Goal: Ask a question: Seek information or help from site administrators or community

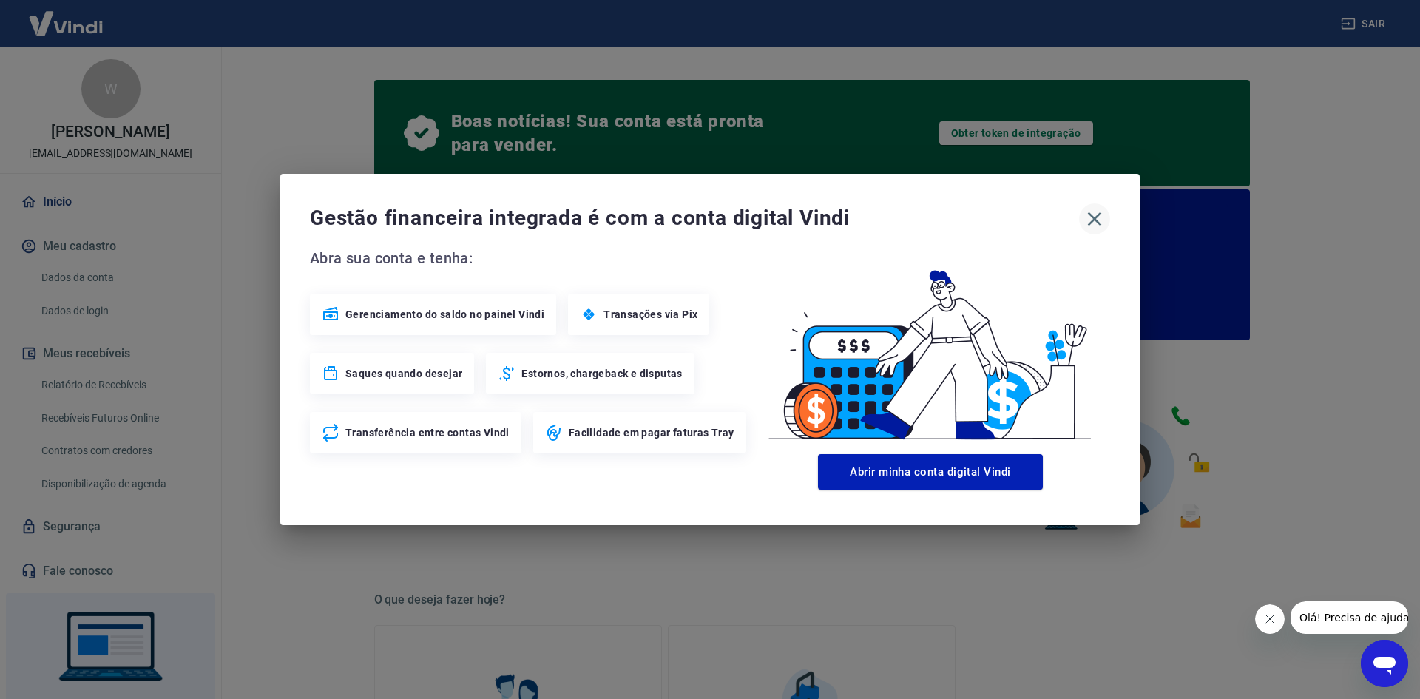
click at [1097, 216] on icon "button" at bounding box center [1095, 219] width 14 height 14
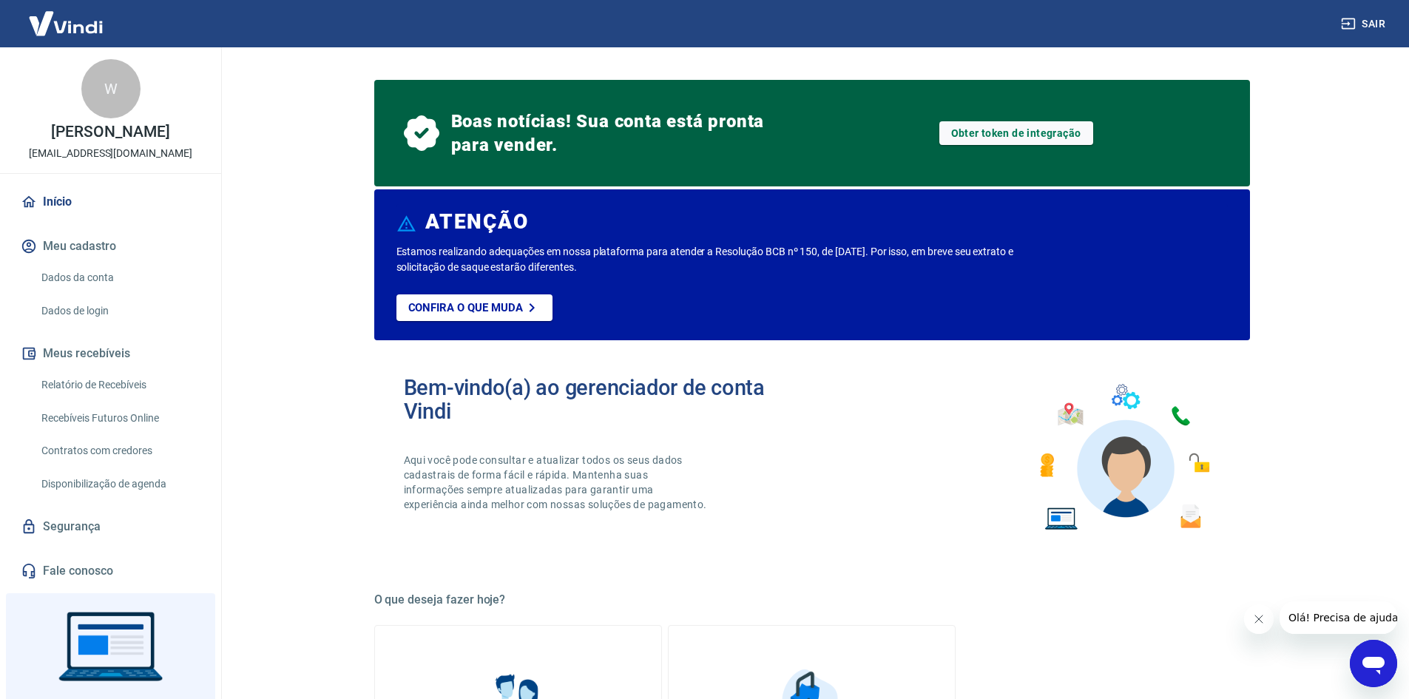
click at [1377, 659] on icon "Abrir janela de mensagens" at bounding box center [1373, 666] width 22 height 18
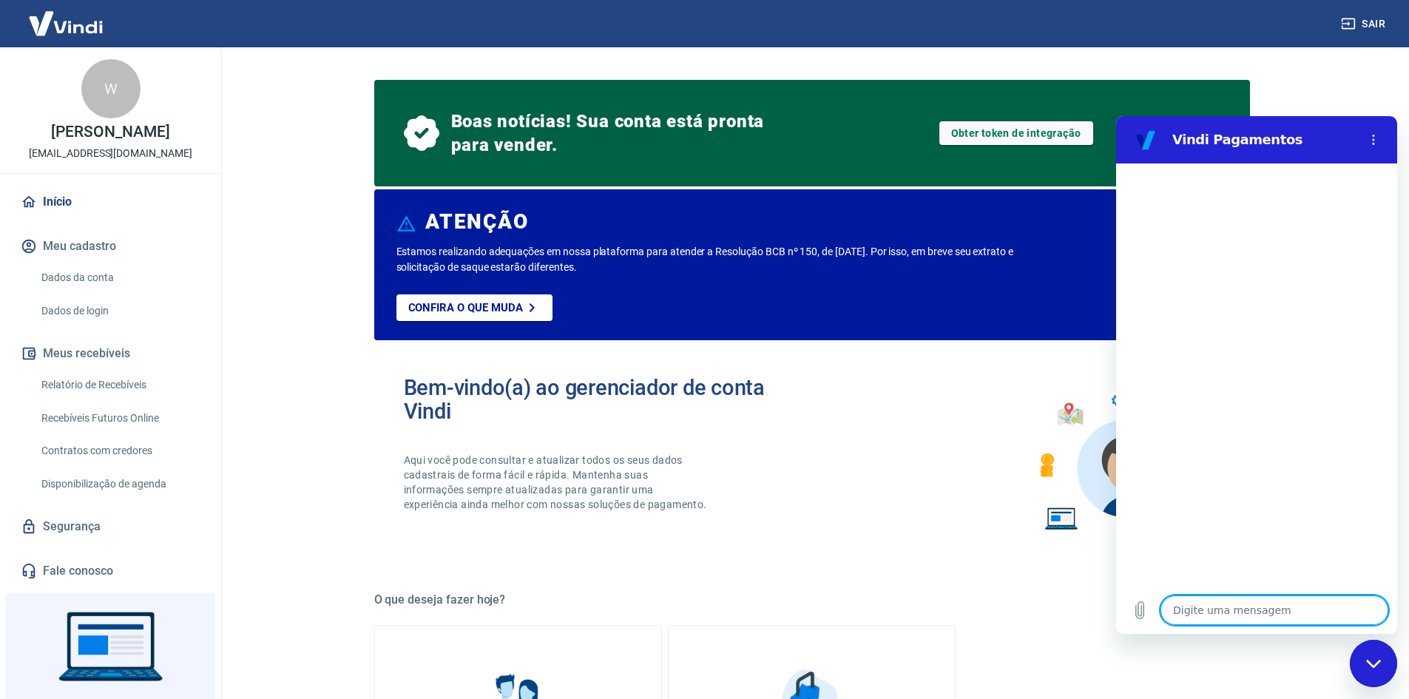
type textarea "b"
type textarea "x"
type textarea "bo"
type textarea "x"
type textarea "bom"
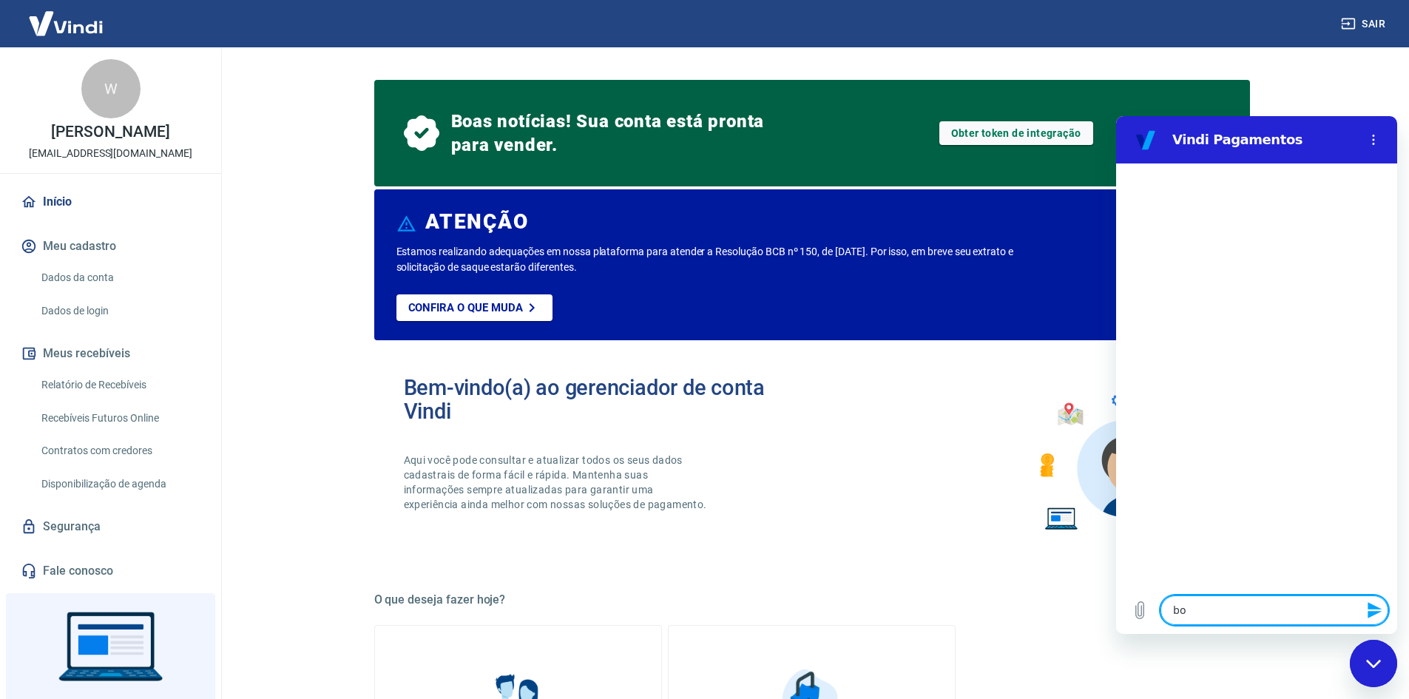
type textarea "x"
type textarea "bom"
type textarea "x"
type textarea "bom d"
type textarea "x"
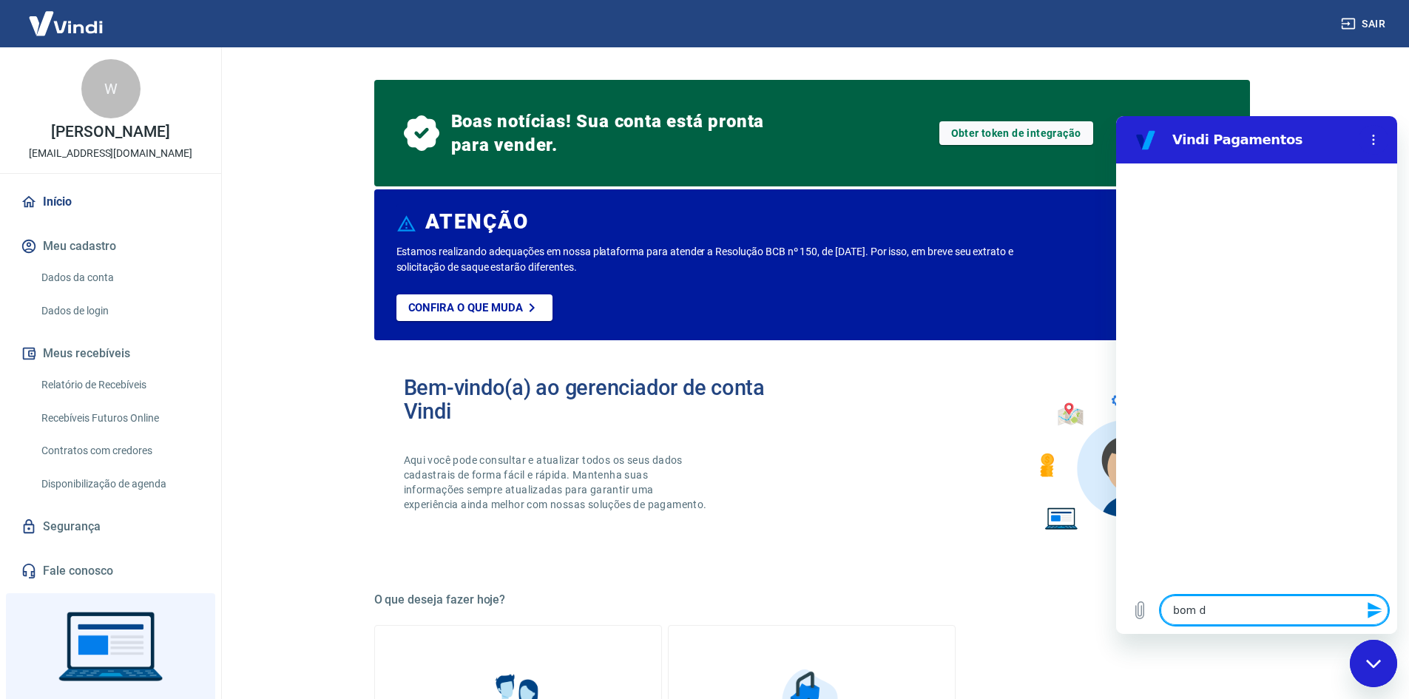
type textarea "bom di"
type textarea "x"
type textarea "bom dia"
type textarea "x"
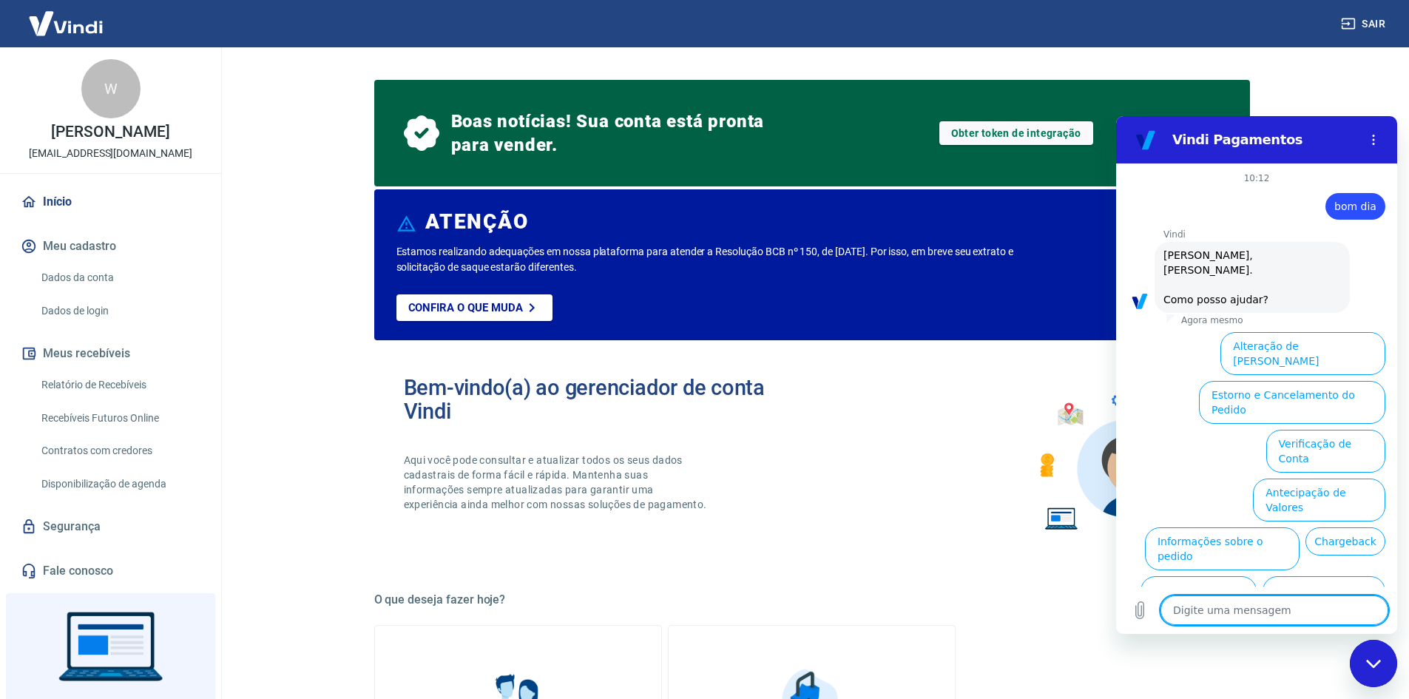
scroll to position [35, 0]
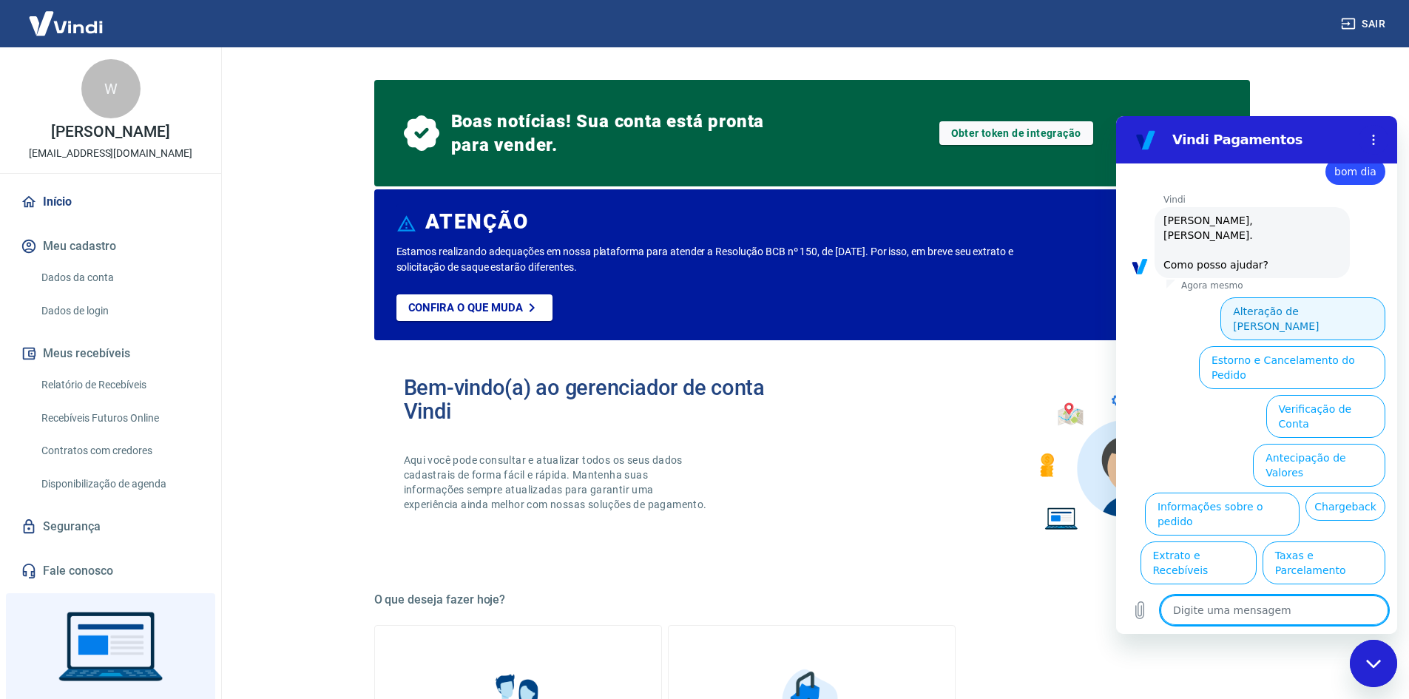
click at [1277, 300] on button "Alteração de [PERSON_NAME]" at bounding box center [1302, 318] width 165 height 43
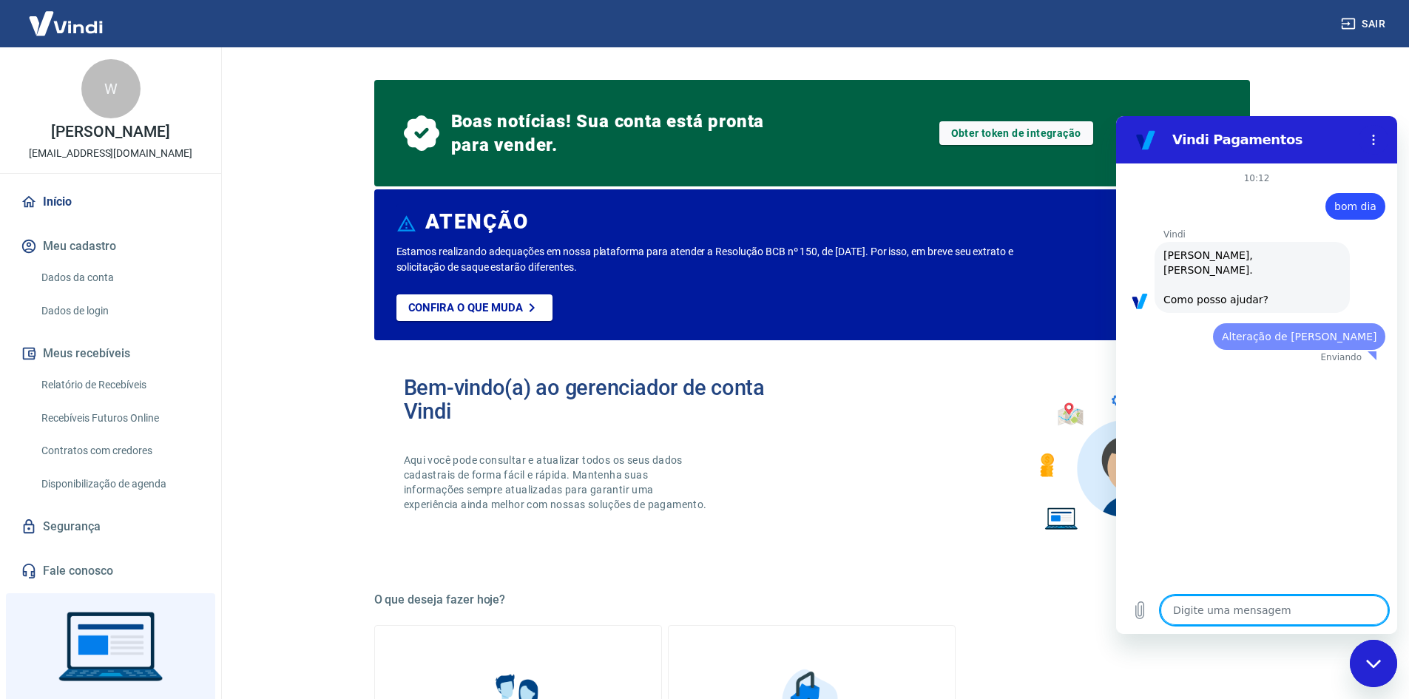
scroll to position [0, 0]
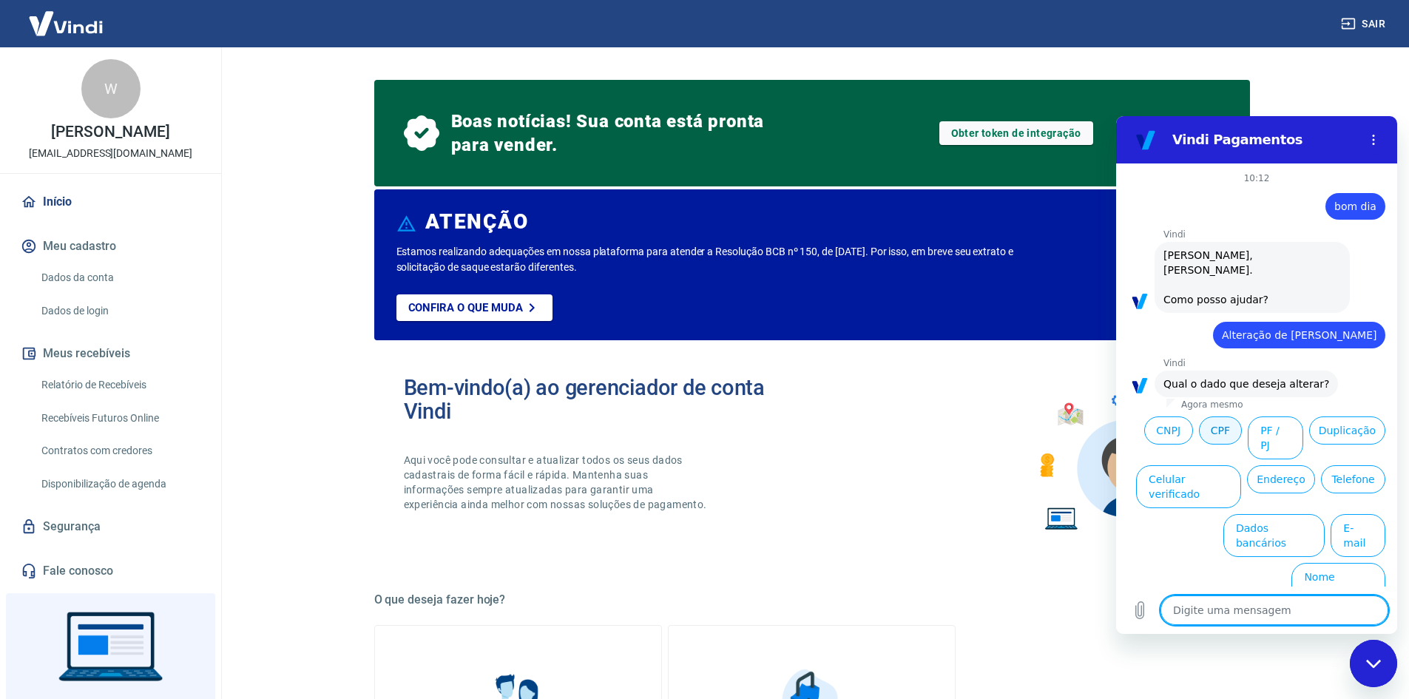
click at [1232, 416] on button "CPF" at bounding box center [1220, 430] width 43 height 28
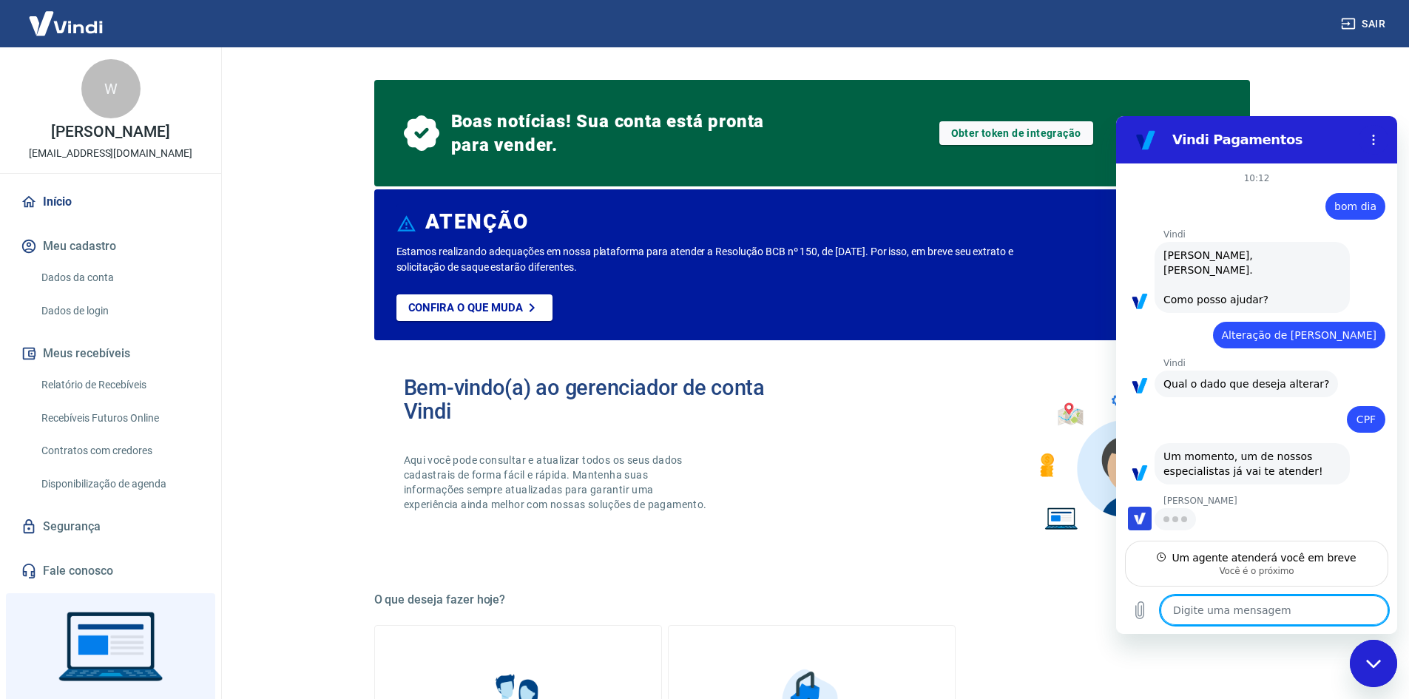
type textarea "x"
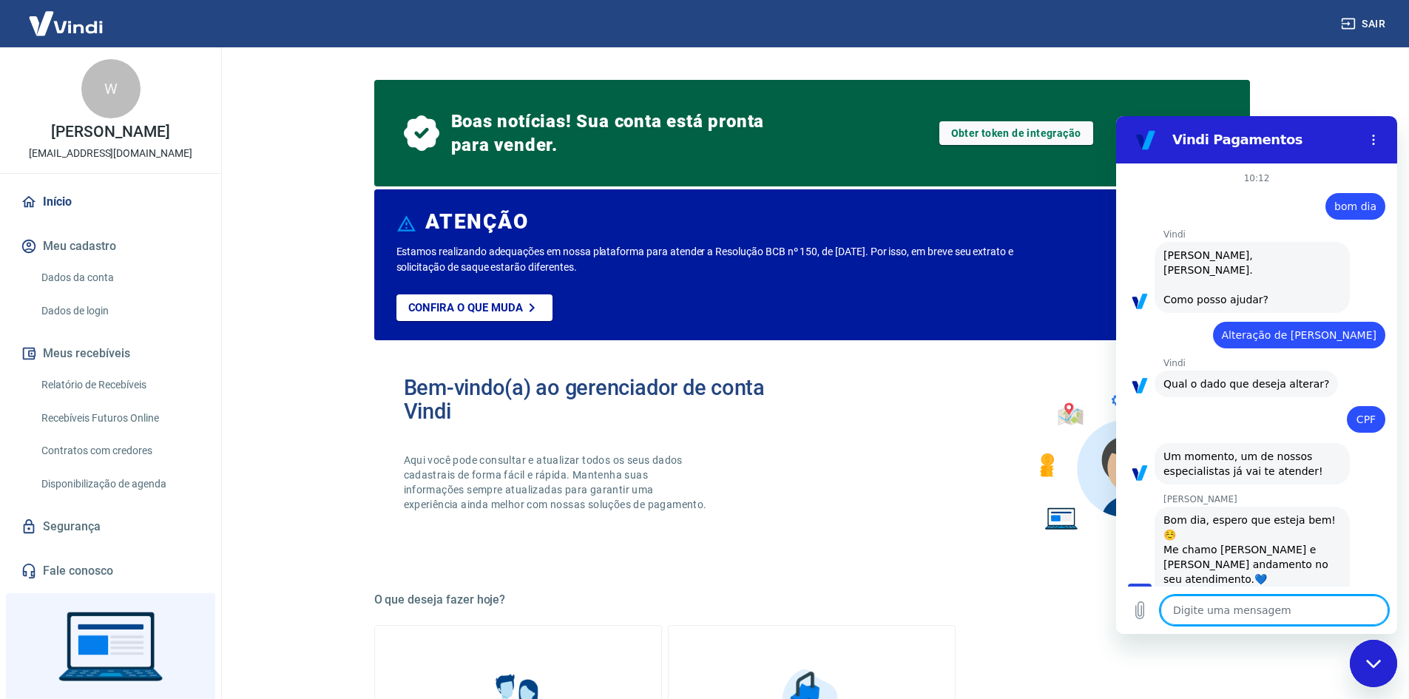
click at [1251, 616] on textarea at bounding box center [1274, 610] width 228 height 30
type textarea "w"
type textarea "x"
type textarea "wi"
type textarea "x"
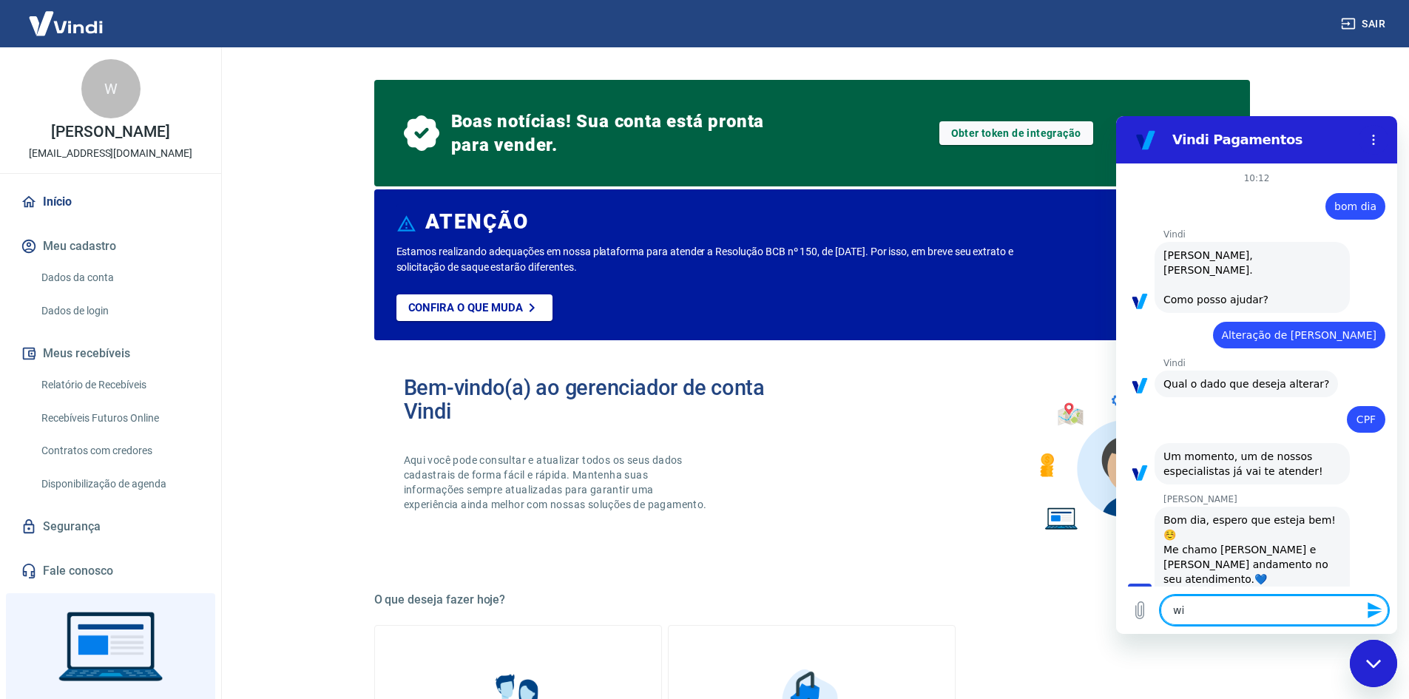
type textarea "wil"
type textarea "x"
type textarea "will"
type textarea "x"
type textarea "[PERSON_NAME]"
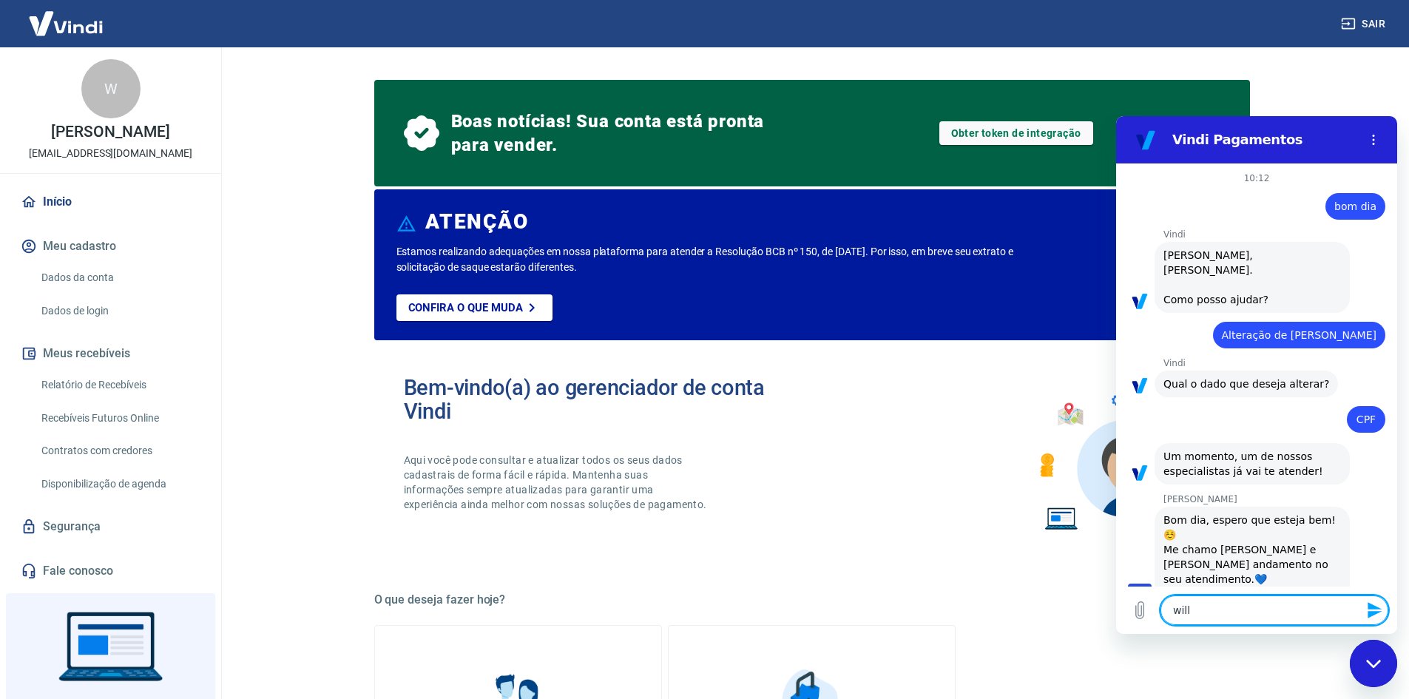
type textarea "x"
type textarea "willia"
type textarea "x"
type textarea "[PERSON_NAME]"
type textarea "x"
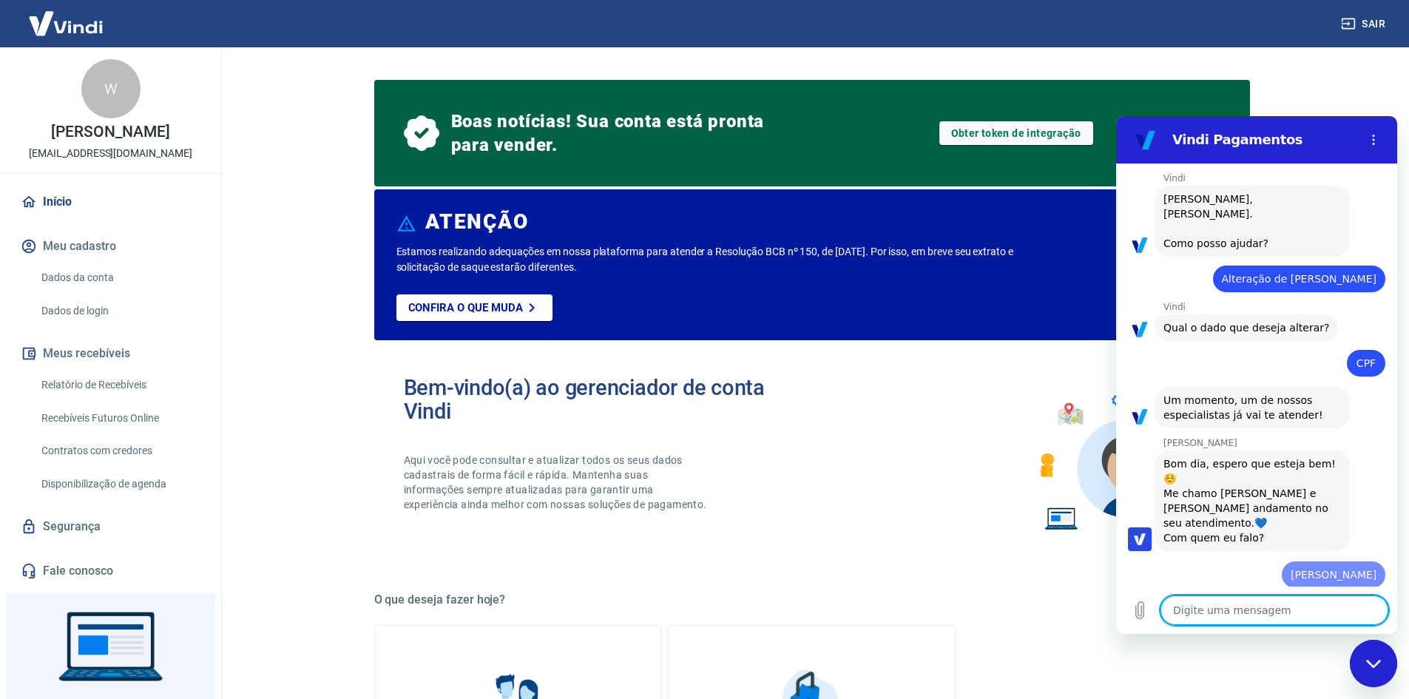
type textarea "x"
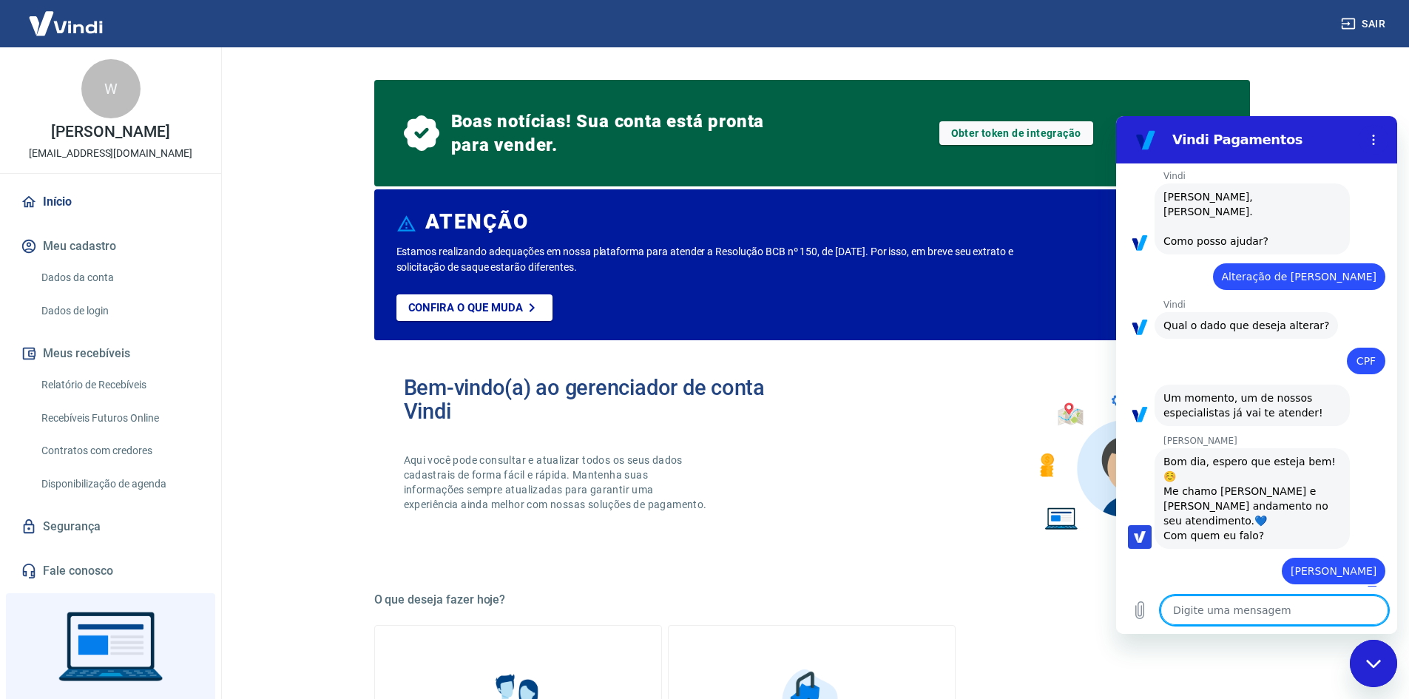
type textarea "t"
type textarea "x"
type textarea "te"
type textarea "x"
type textarea "ten"
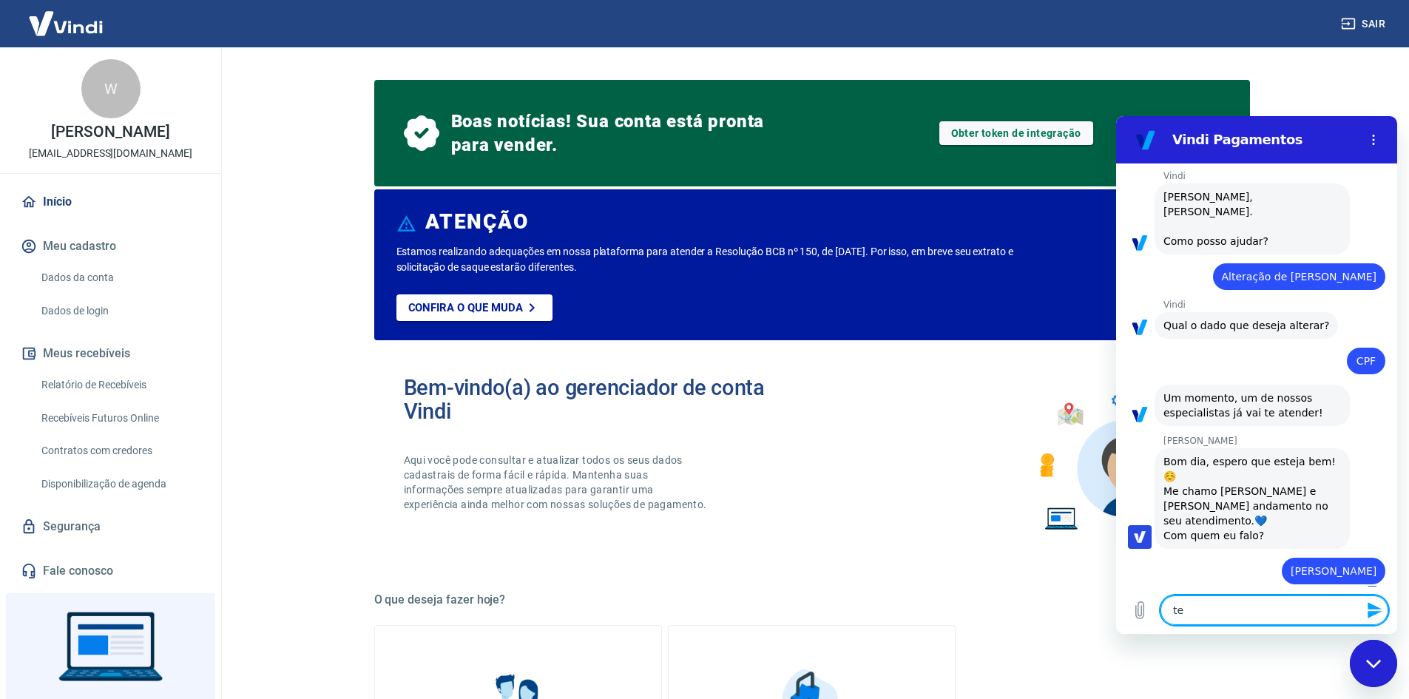
type textarea "x"
type textarea "tenh"
type textarea "x"
type textarea "tenho"
type textarea "x"
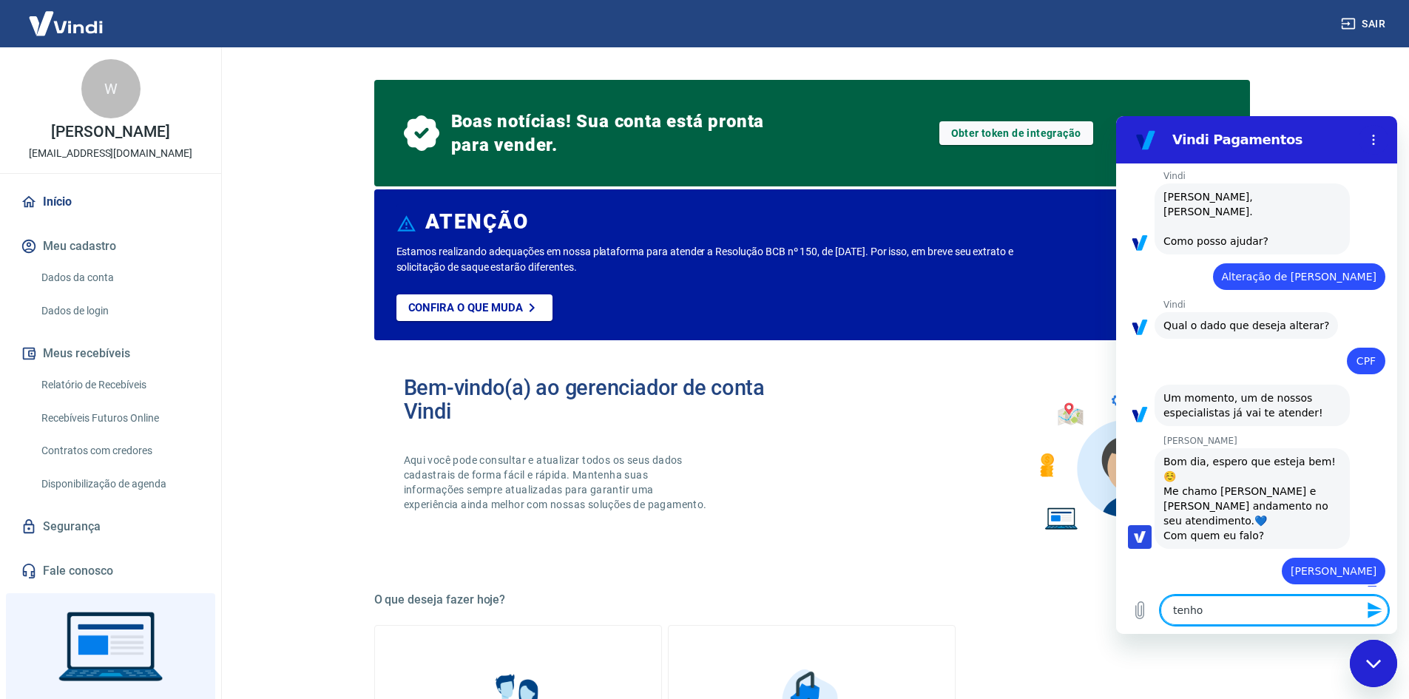
type textarea "tenho"
type textarea "x"
type textarea "tenho o"
type textarea "x"
type textarea "tenho o"
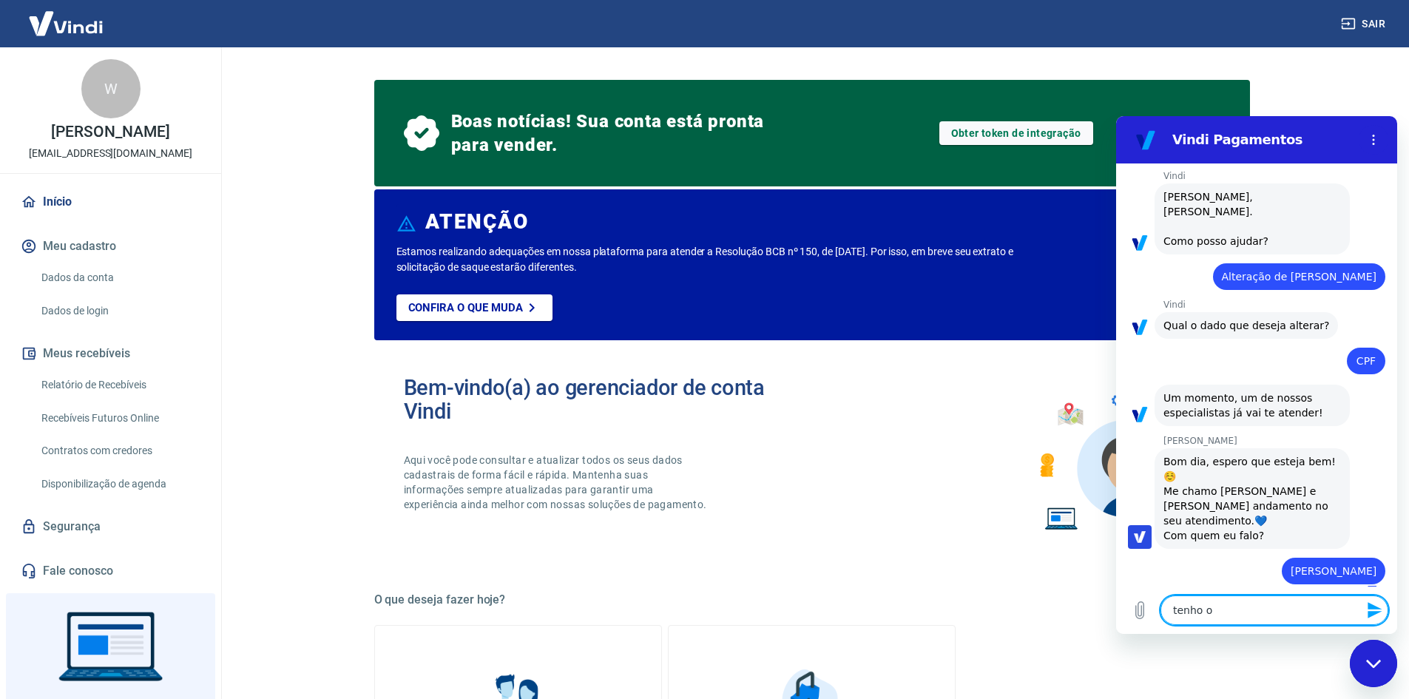
type textarea "x"
type textarea "tenho o p"
type textarea "x"
type textarea "tenho o pl"
type textarea "x"
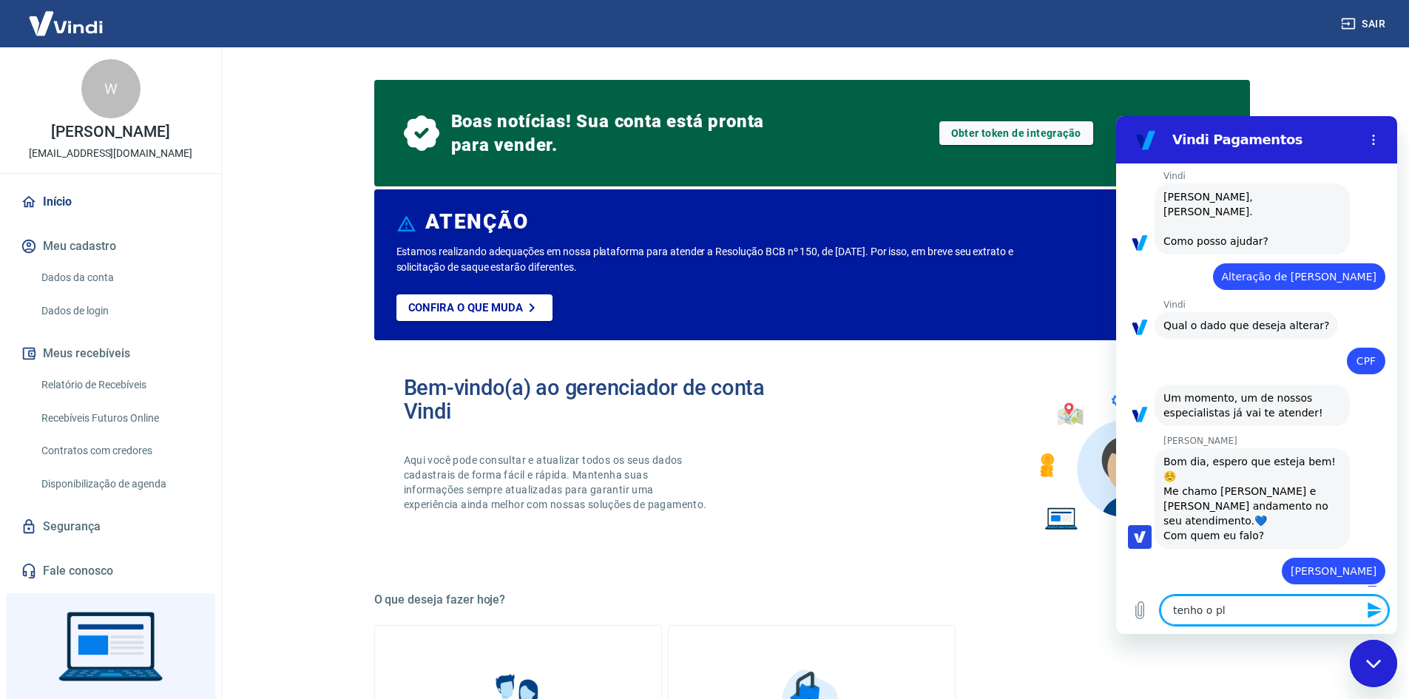
type textarea "tenho o pla"
type textarea "x"
type textarea "tenho o plan"
type textarea "x"
type textarea "tenho o plano"
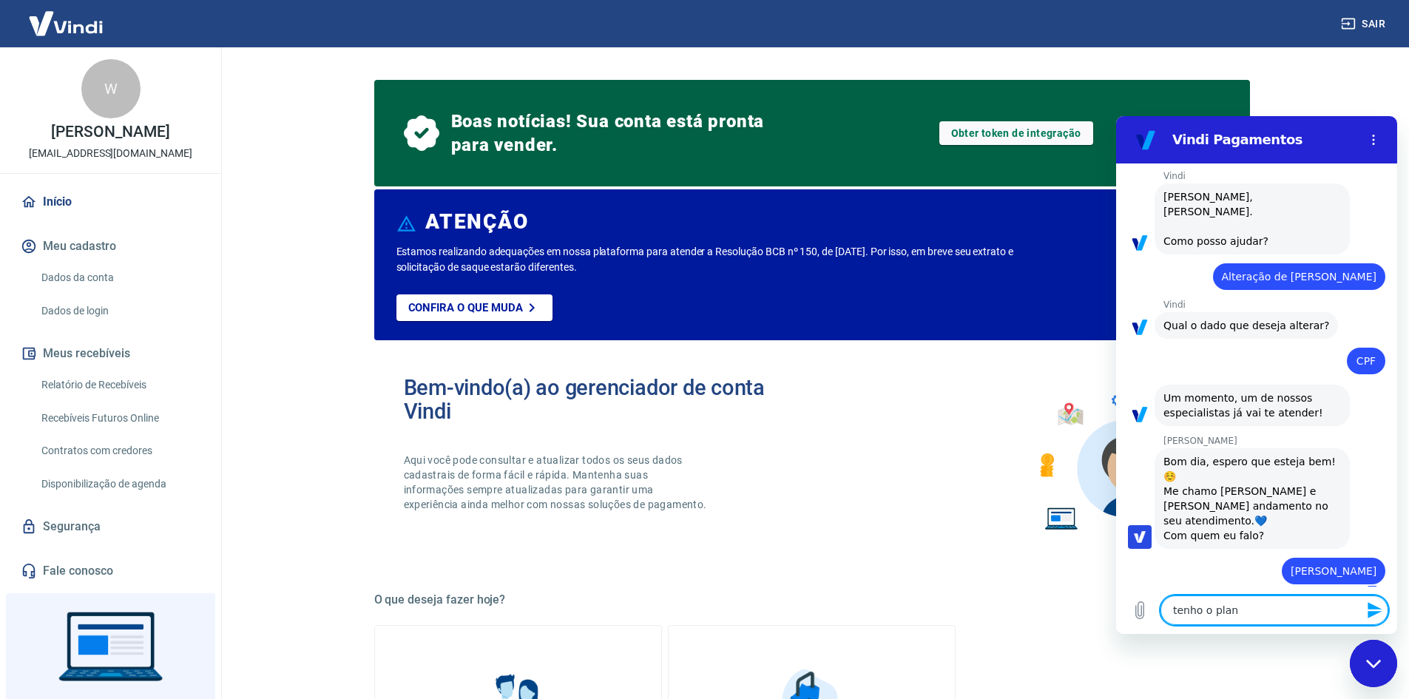
type textarea "x"
type textarea "tenho o plano"
type textarea "x"
type textarea "tenho o plano D"
type textarea "x"
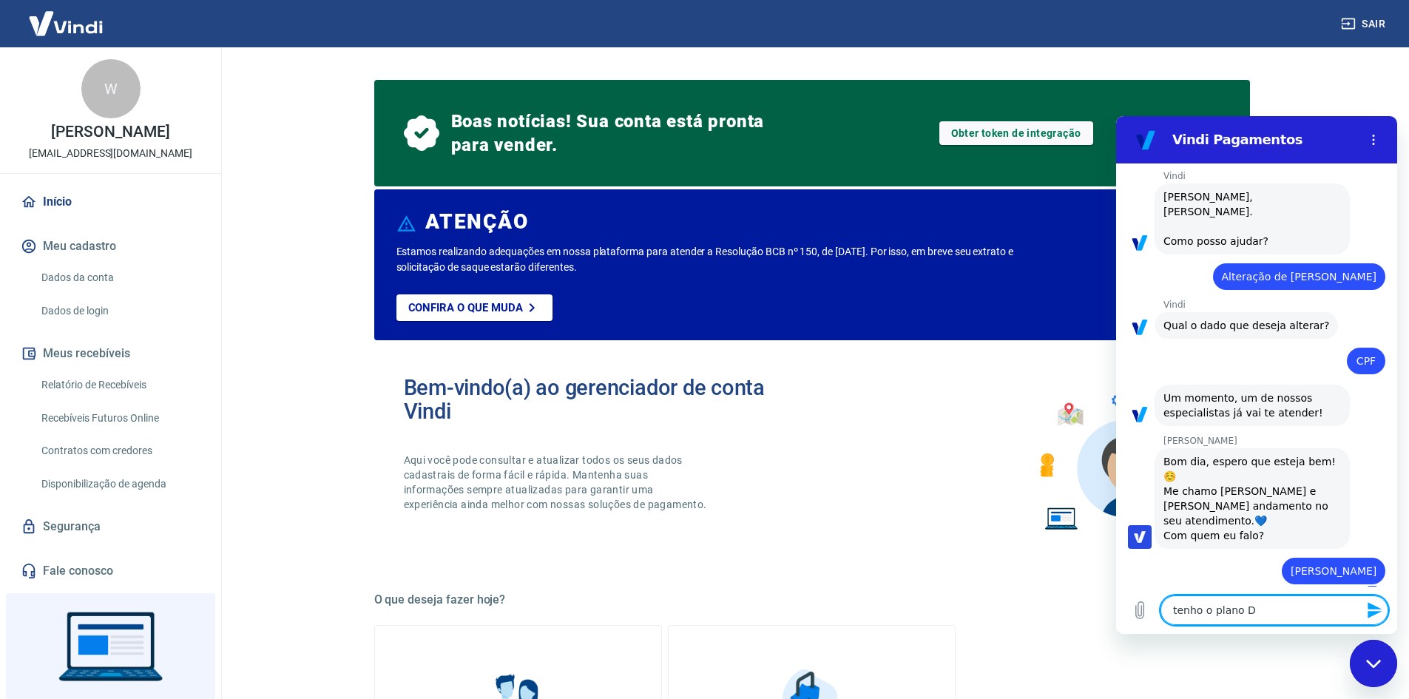
type textarea "tenho o plano D1"
type textarea "x"
type textarea "tenho o plano D1,"
type textarea "x"
type textarea "tenho o plano D1,"
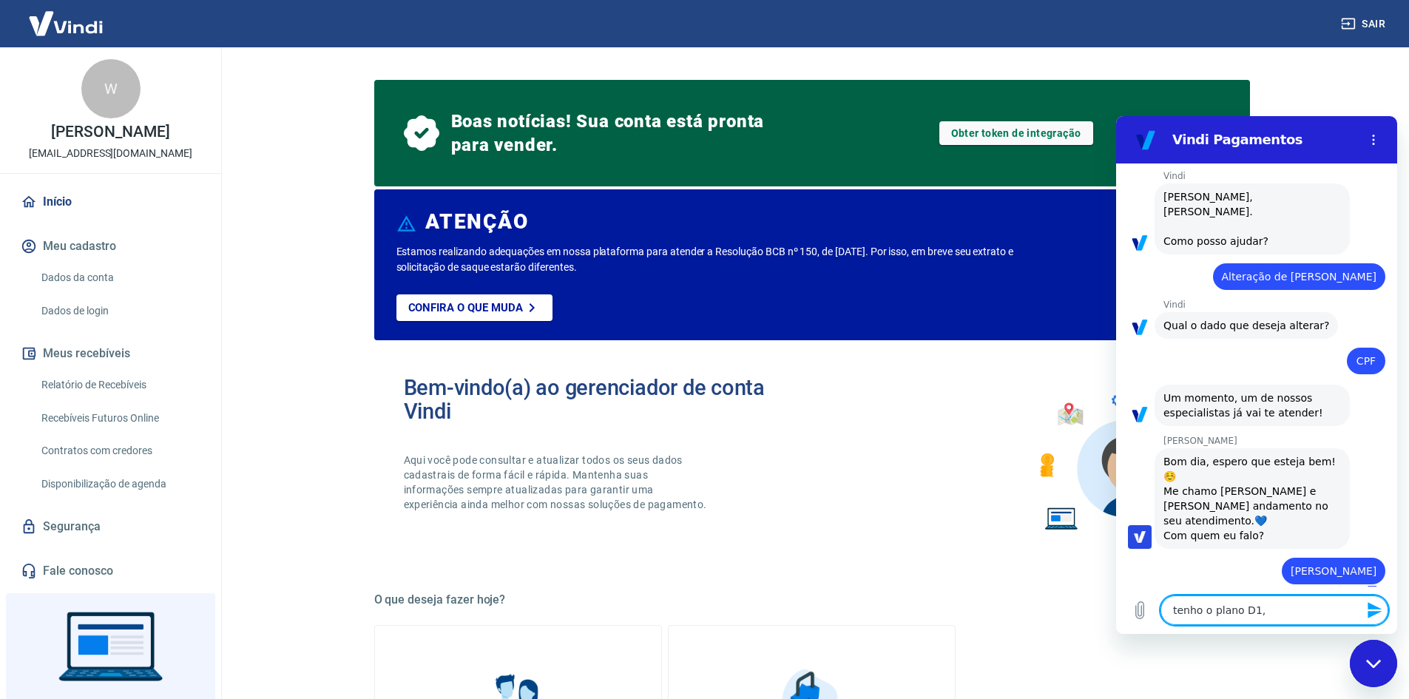
type textarea "x"
type textarea "tenho o plano D1, p"
type textarea "x"
type textarea "tenho o plano D1, po"
type textarea "x"
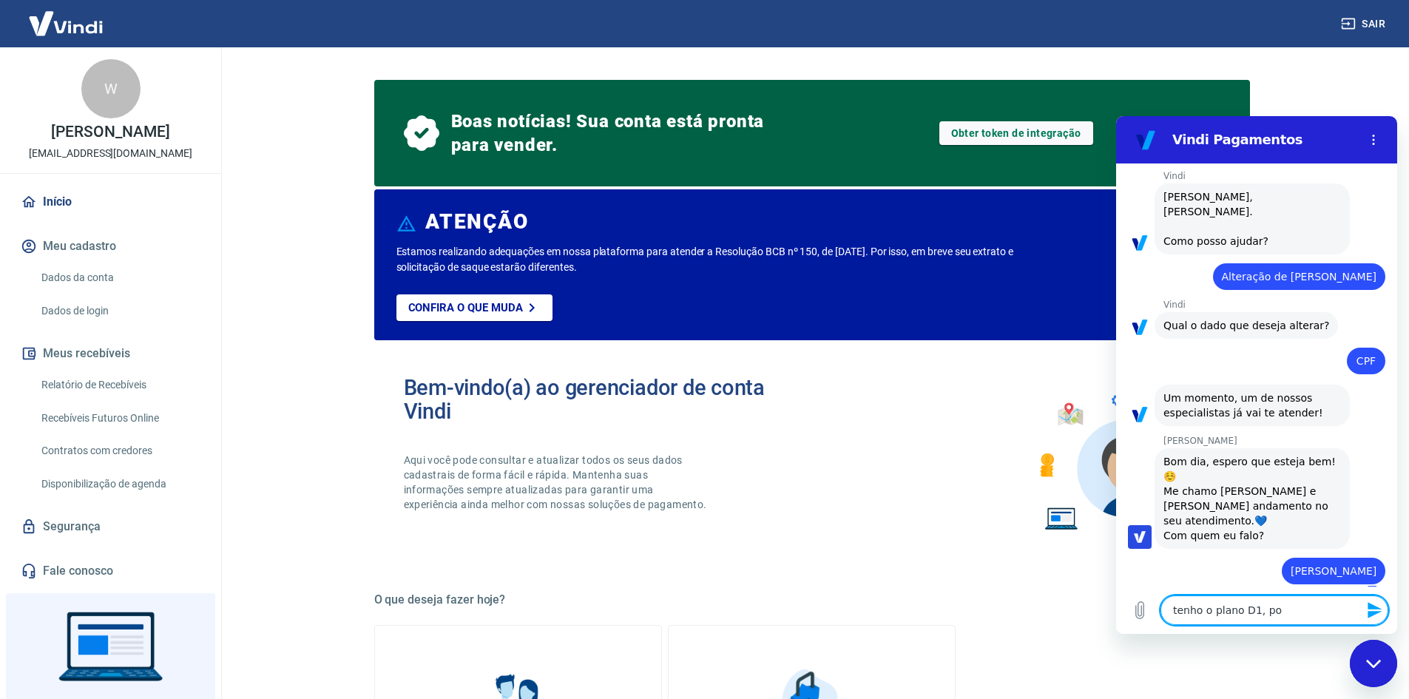
type textarea "tenho o plano D1, por"
type textarea "x"
type textarea "tenho o plano D1, pore"
type textarea "x"
type textarea "tenho o plano D1, porem"
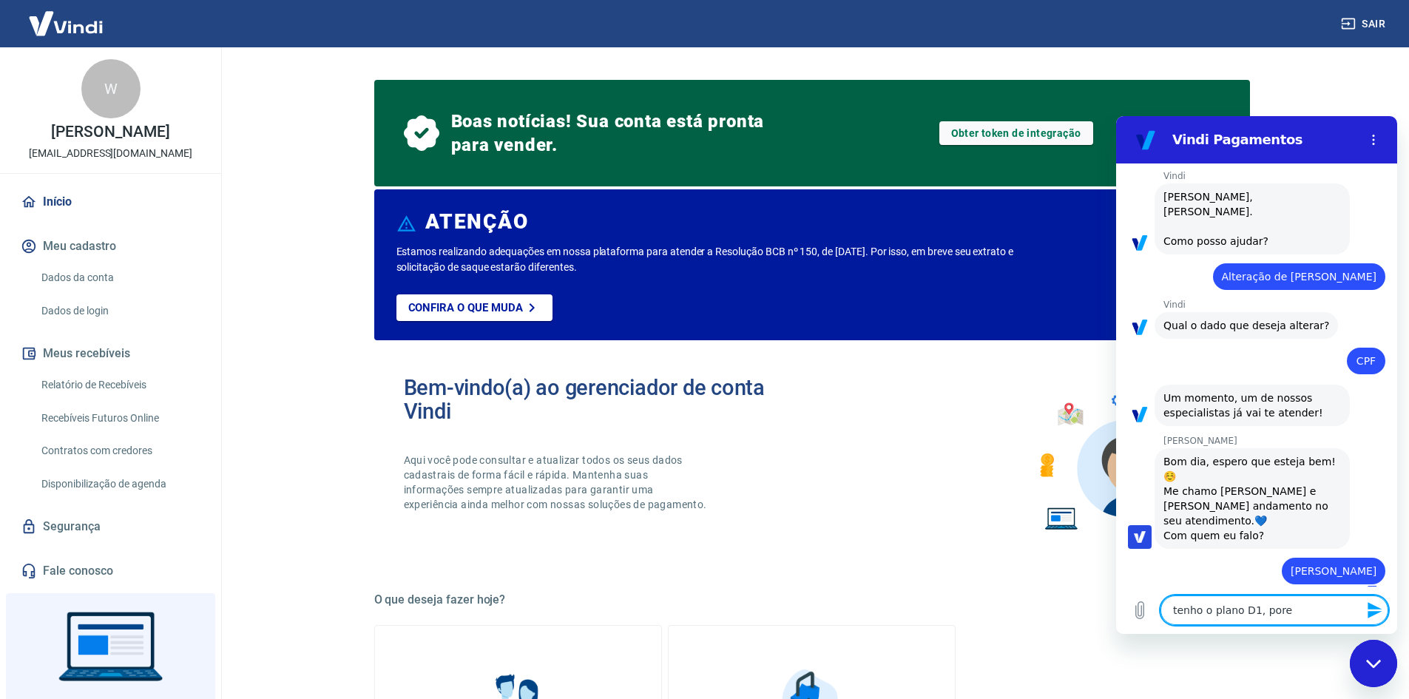
type textarea "x"
type textarea "tenho o plano D1, porem"
type textarea "x"
type textarea "tenho o plano D1, porem a"
type textarea "x"
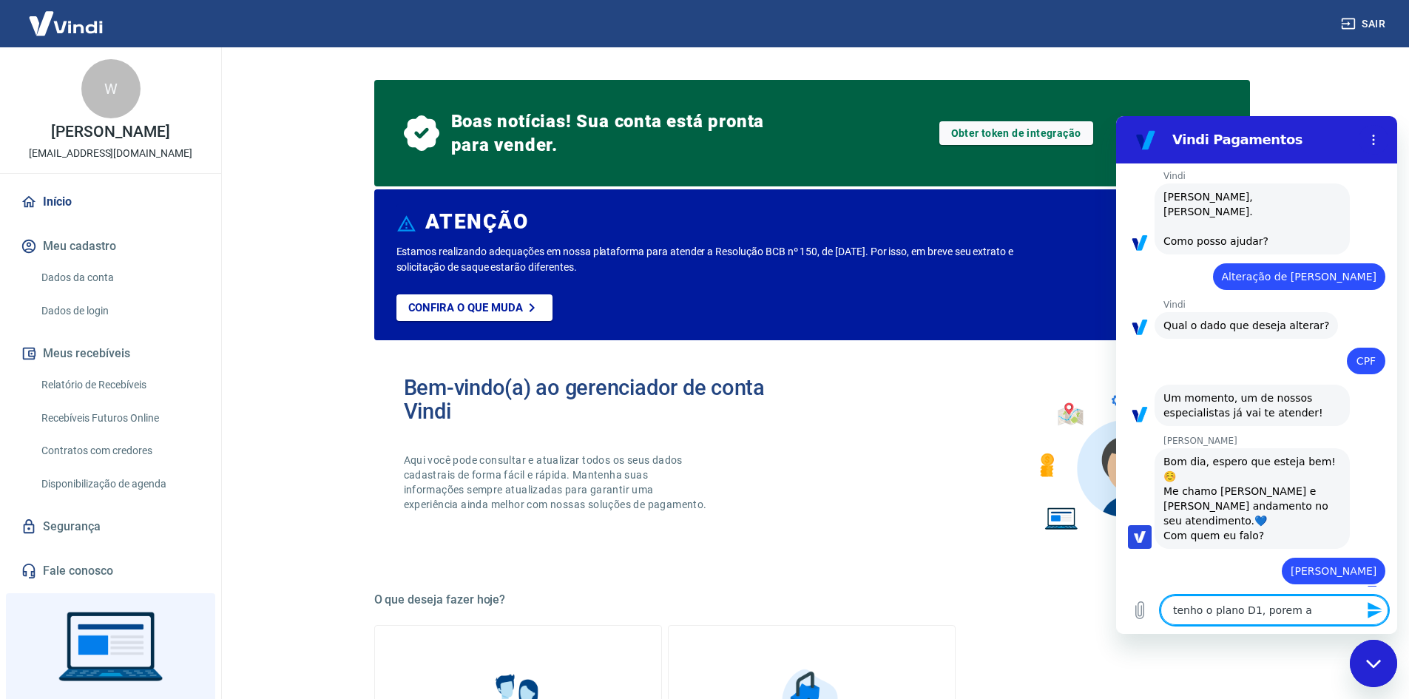
type textarea "tenho o plano D1, porem as"
type textarea "x"
type textarea "tenho o plano D1, porem as"
type textarea "x"
type textarea "tenho o plano D1, porem as v"
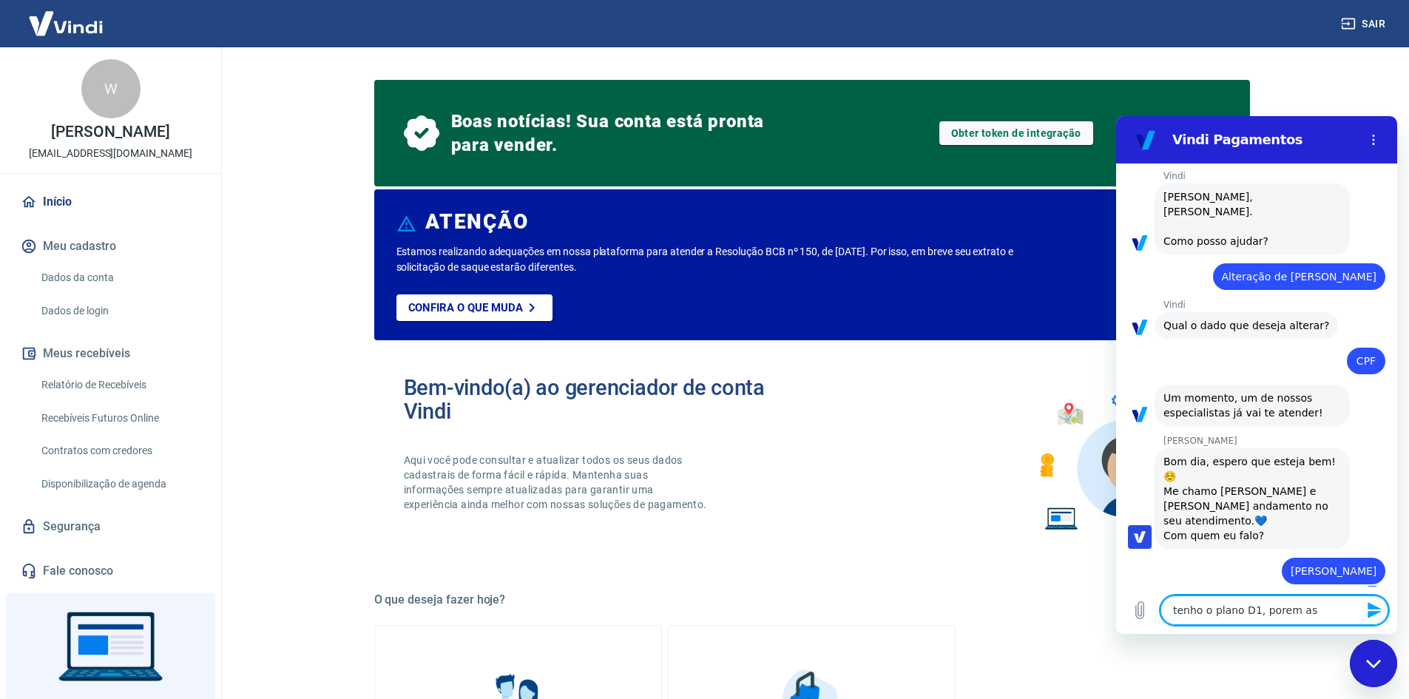
type textarea "x"
type textarea "tenho o plano D1, porem as [PERSON_NAME]"
type textarea "x"
type textarea "tenho o plano D1, porem as ven"
type textarea "x"
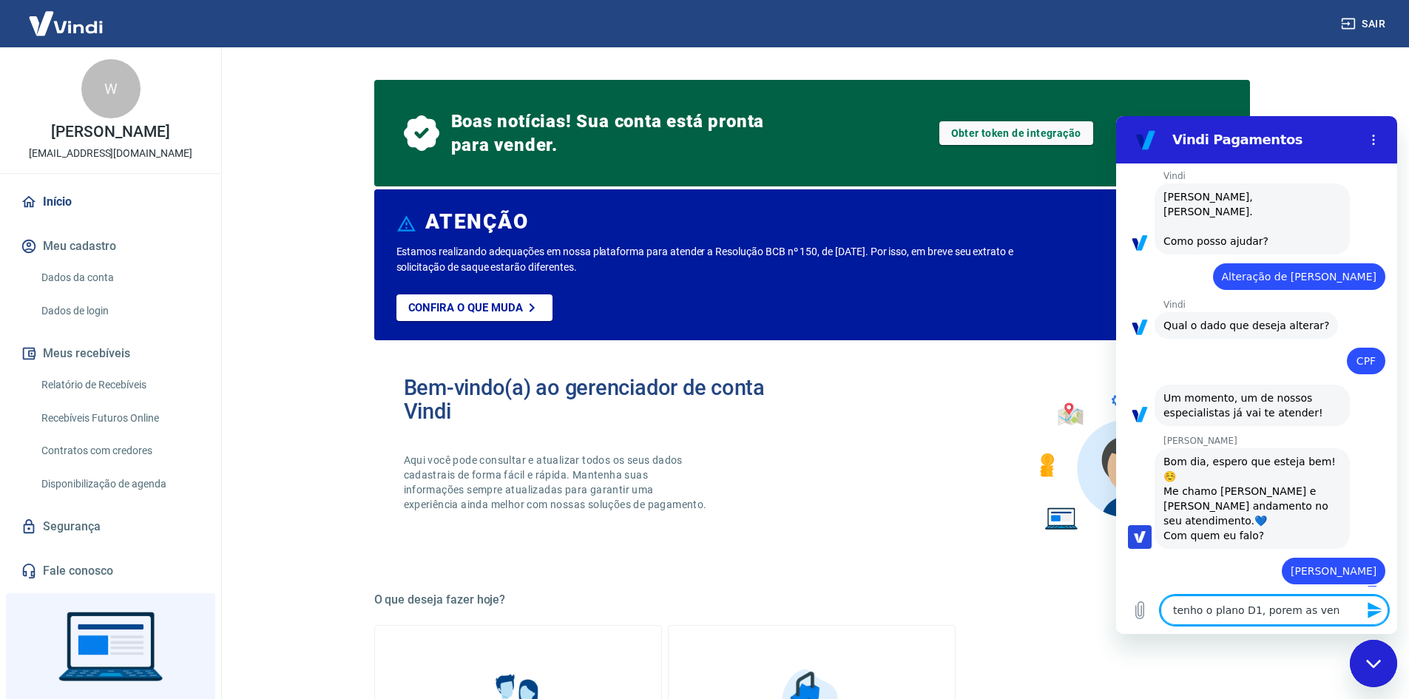
type textarea "tenho o plano D1, porem as vend"
type textarea "x"
type textarea "tenho o plano D1, porem as venda"
type textarea "x"
type textarea "tenho o plano D1, porem as vendas"
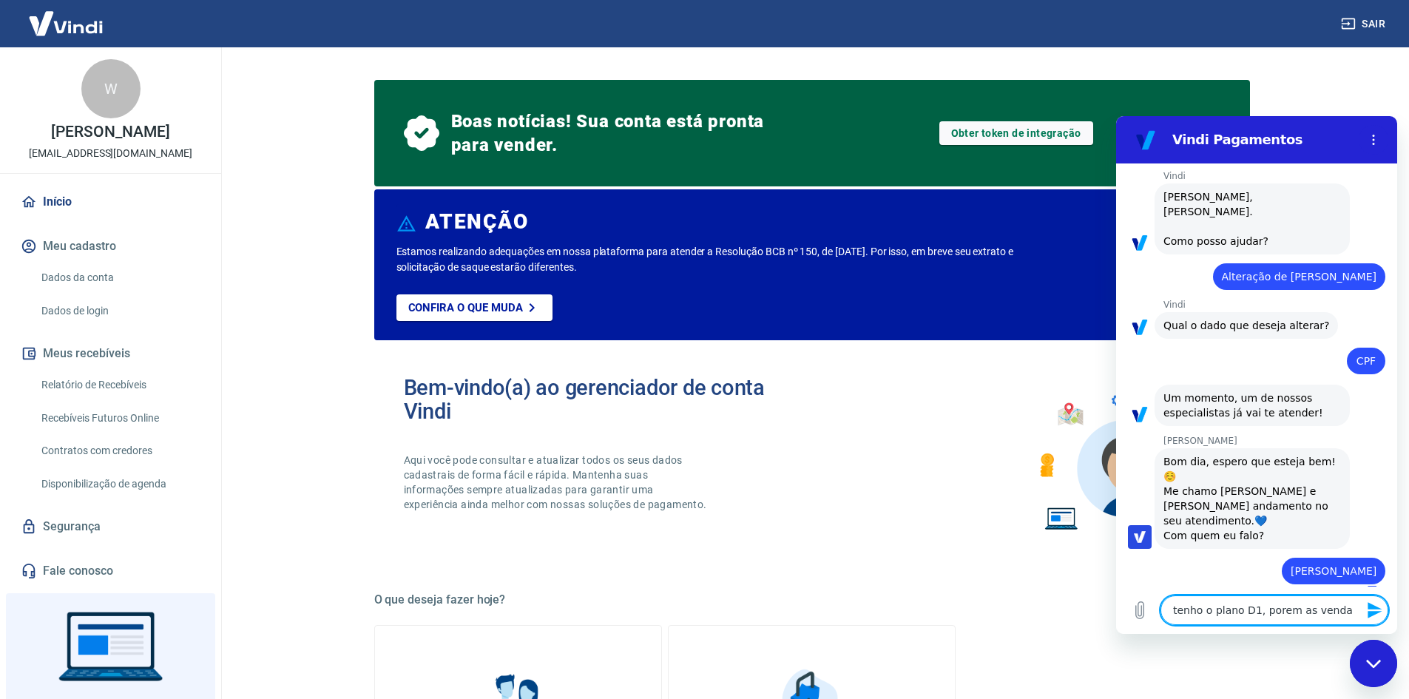
type textarea "x"
type textarea "tenho o plano D1, porem as vendas"
type textarea "x"
type textarea "tenho o plano D1, porem as vendas d"
type textarea "x"
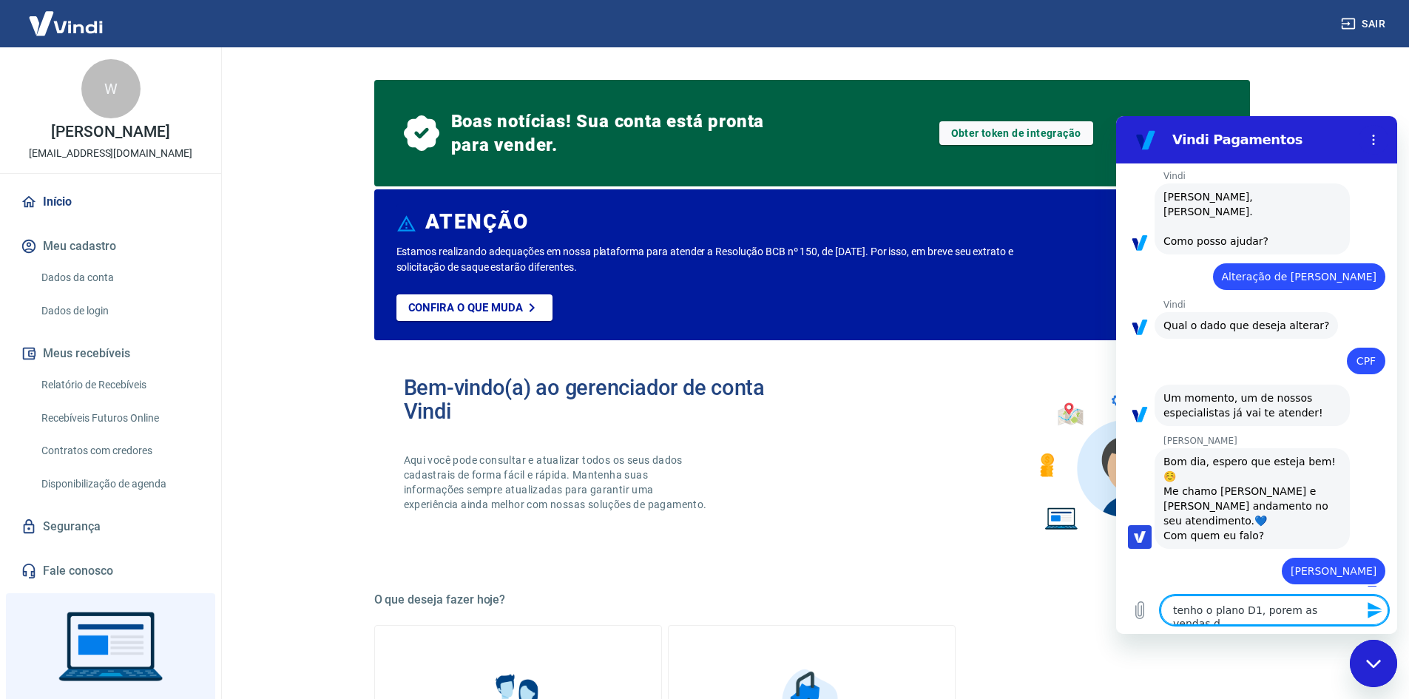
type textarea "tenho o plano D1, porem as vendas do"
type textarea "x"
type textarea "tenho o plano D1, porem as vendas do"
type textarea "x"
type textarea "tenho o plano D1, porem as vendas do d"
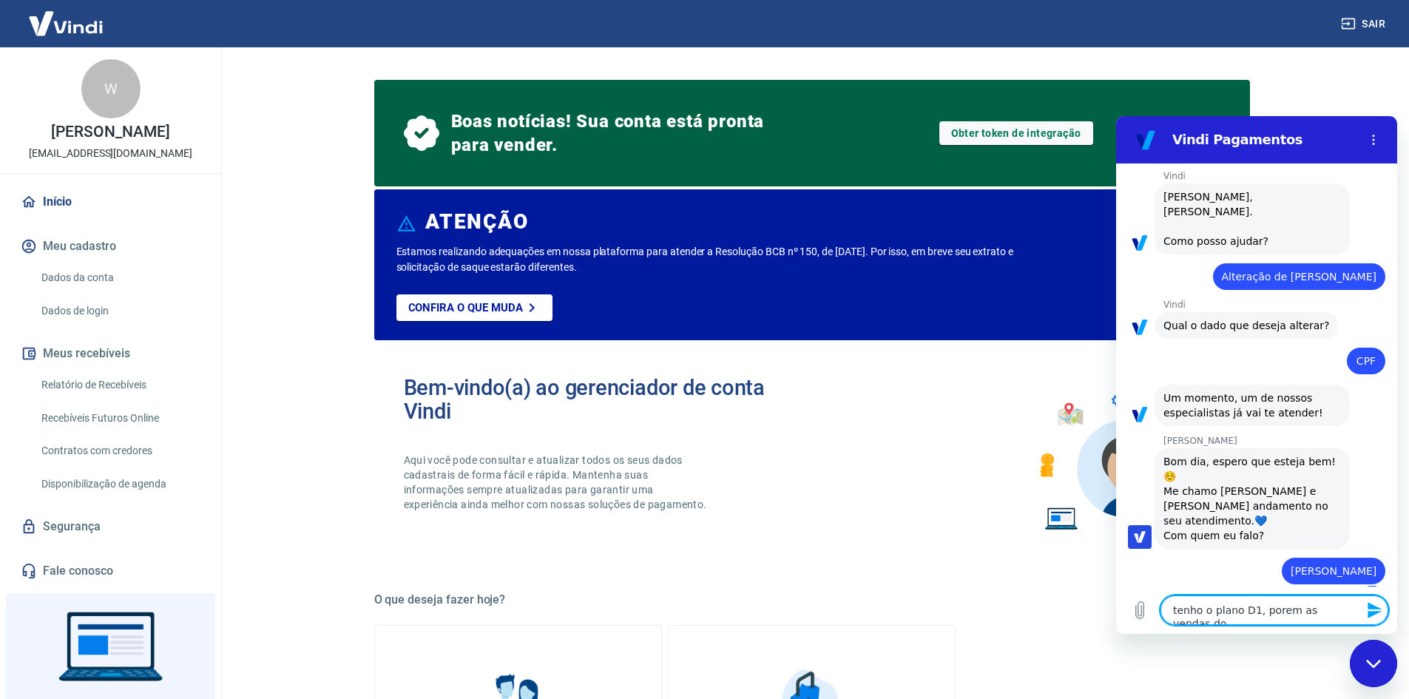
type textarea "x"
type textarea "tenho o plano D1, porem as vendas do di"
type textarea "x"
type textarea "tenho o plano D1, porem as vendas do dia"
type textarea "x"
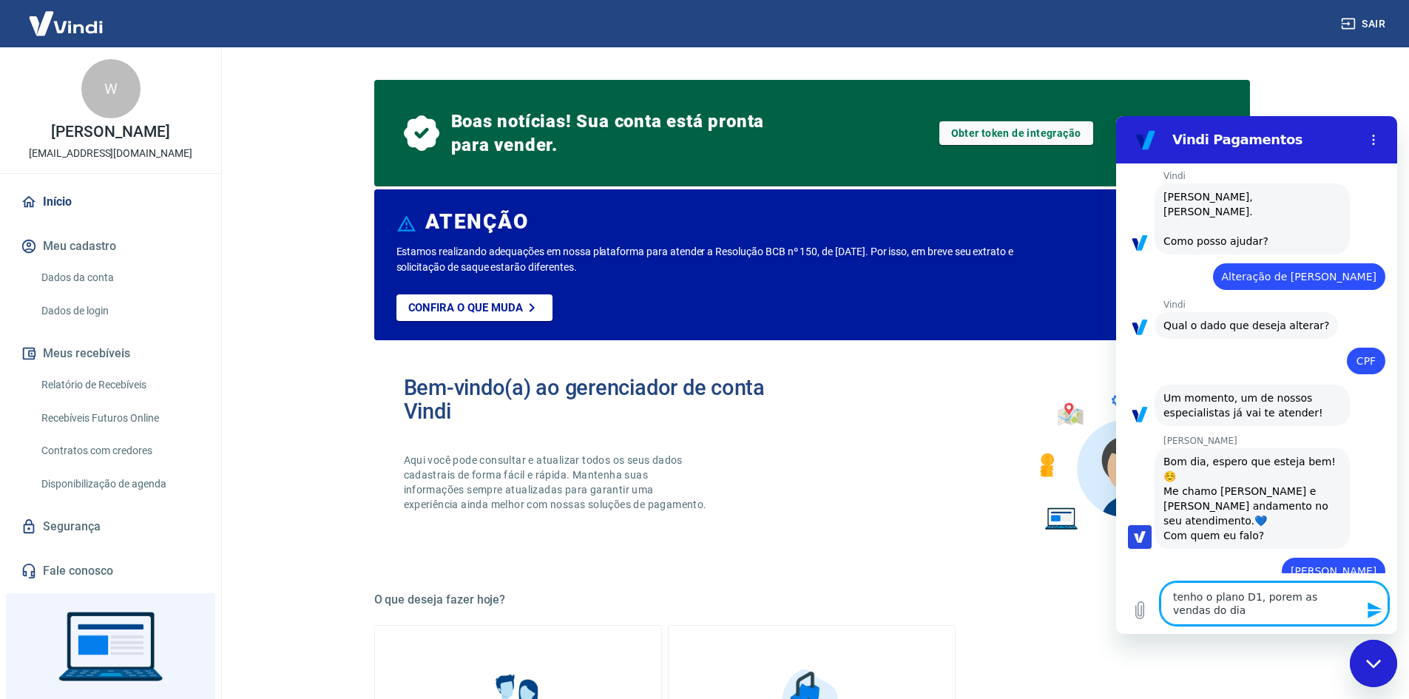
type textarea "tenho o plano D1, porem as vendas do dia"
type textarea "x"
type textarea "tenho o plano D1, porem as vendas do dia 1"
type textarea "x"
type textarea "tenho o plano D1, porem as vendas do dia 12"
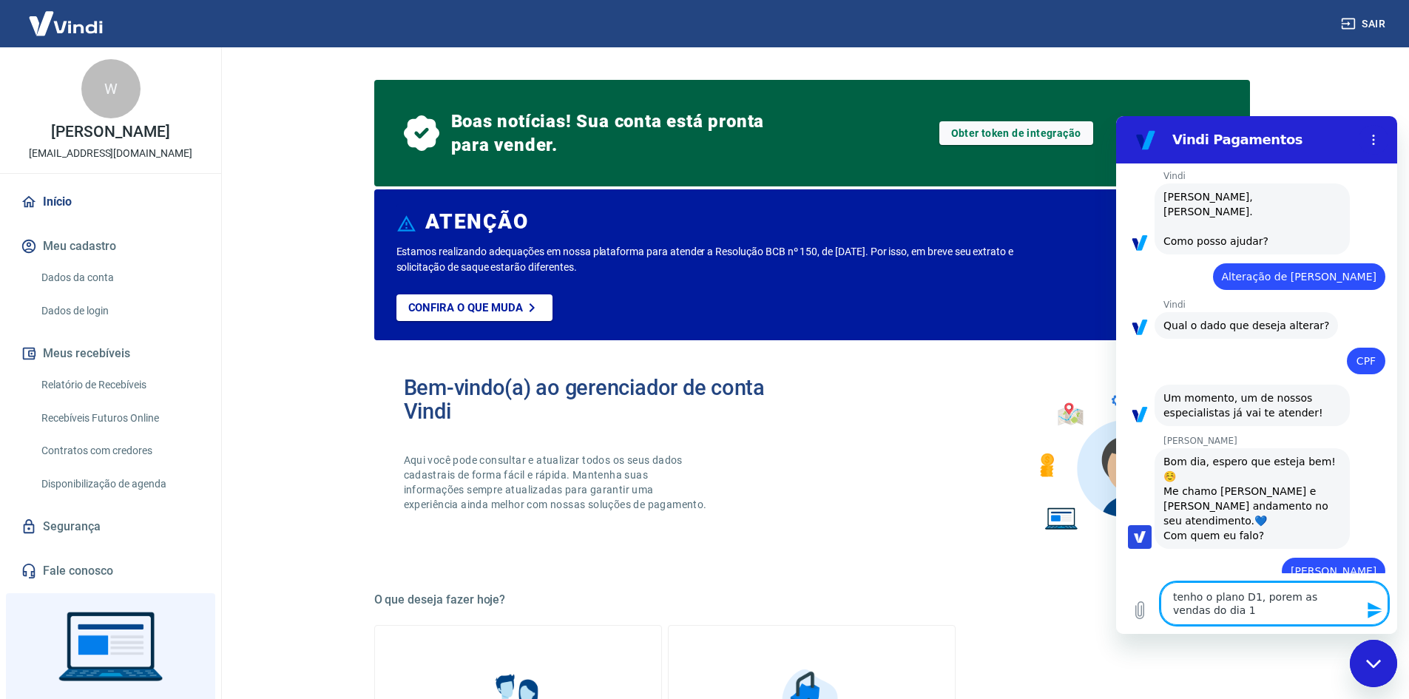
type textarea "x"
type textarea "tenho o plano D1, porem as vendas do dia 12"
type textarea "x"
type textarea "tenho o plano D1, porem as vendas do dia 12 n"
type textarea "x"
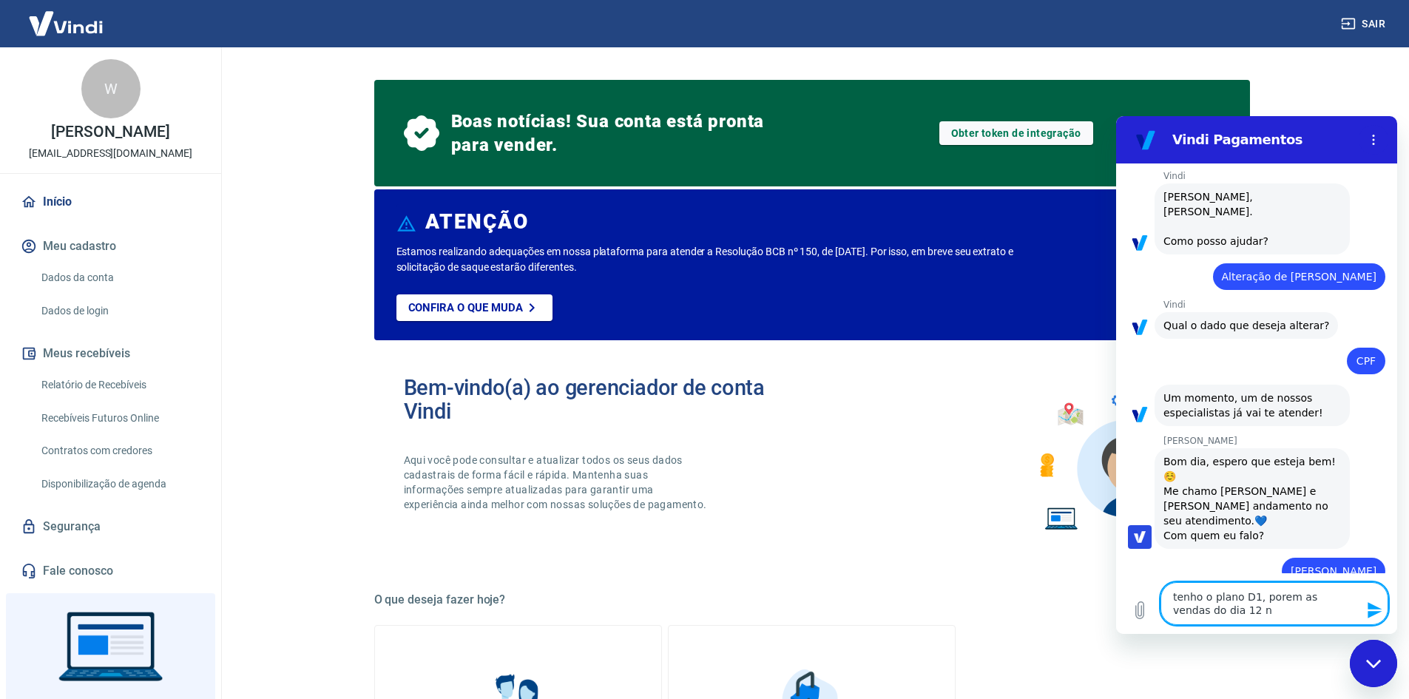
type textarea "tenho o plano D1, porem as vendas do dia 12 nã"
type textarea "x"
type textarea "tenho o plano D1, porem as vendas do dia 12 não"
type textarea "x"
type textarea "tenho o plano D1, porem as vendas do dia 12 não"
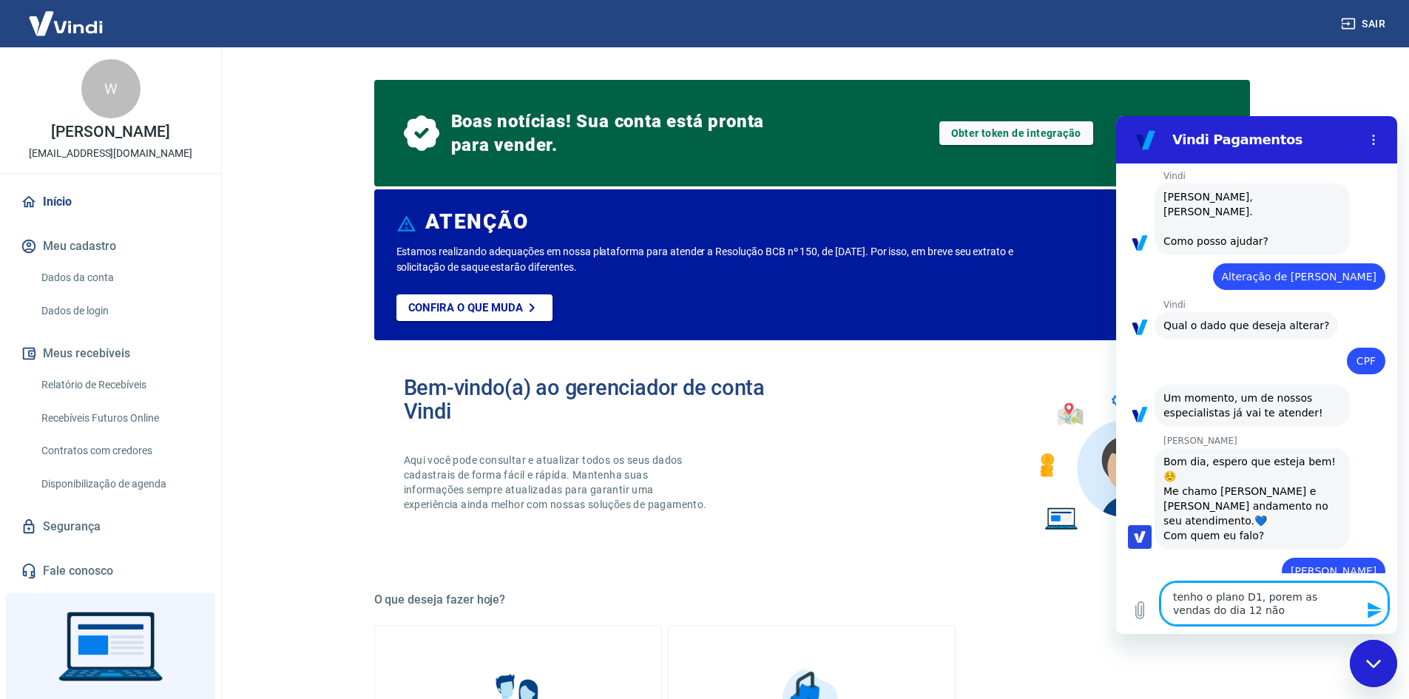
type textarea "x"
type textarea "tenho o plano D1, porem as vendas do dia 12 não f"
type textarea "x"
type textarea "tenho o plano D1, porem as vendas do dia 12 não fo"
type textarea "x"
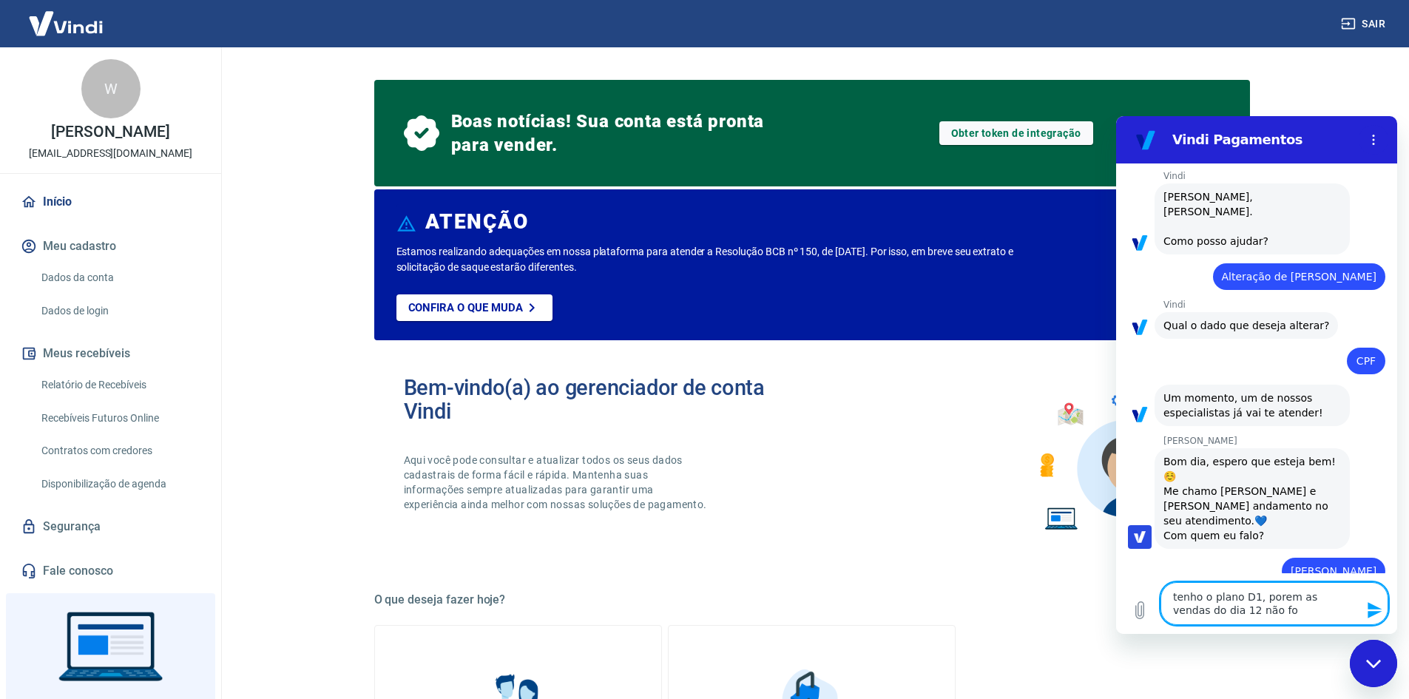
type textarea "tenho o plano D1, porem as vendas do dia 12 não for"
type textarea "x"
type textarea "tenho o plano D1, porem as vendas do dia 12 não fora"
type textarea "x"
type textarea "tenho o plano D1, porem as vendas do dia 12 não foram"
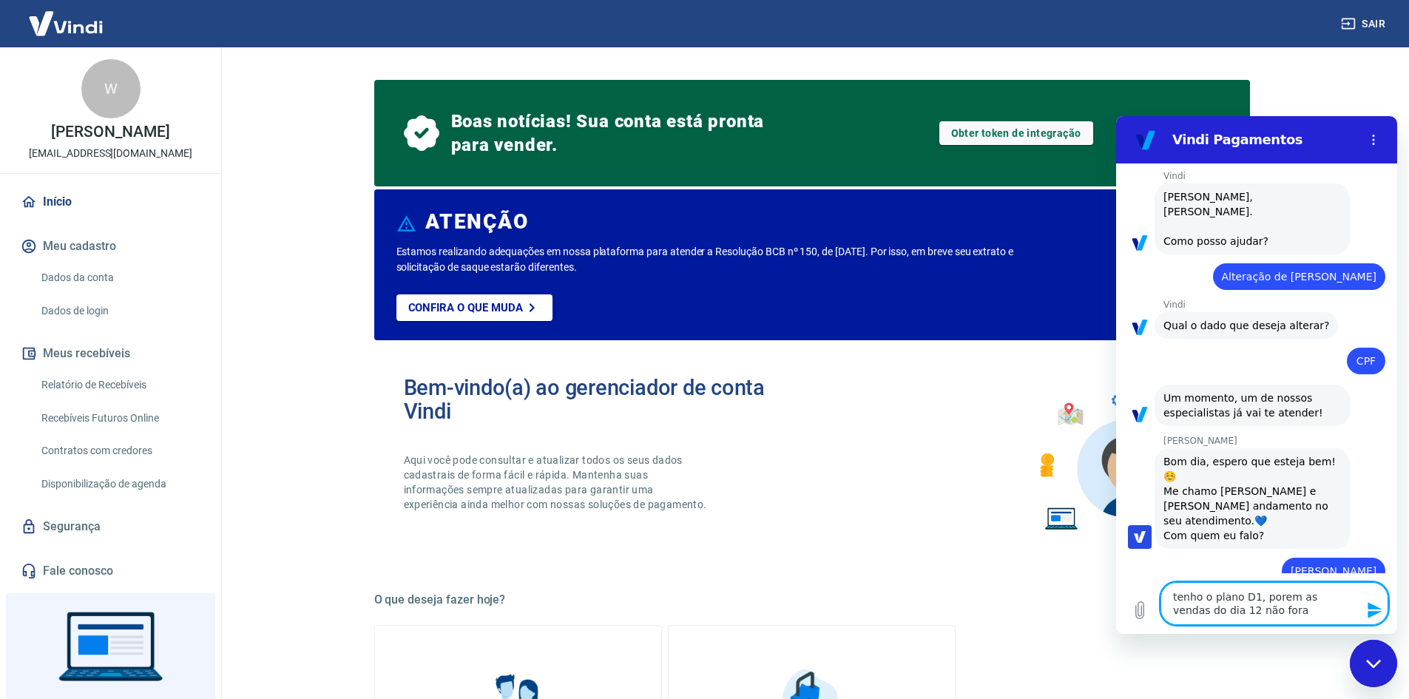
type textarea "x"
type textarea "tenho o plano D1, porem as vendas do dia 12 não foram"
type textarea "x"
type textarea "tenho o plano D1, porem as vendas do dia 12 não foram c"
type textarea "x"
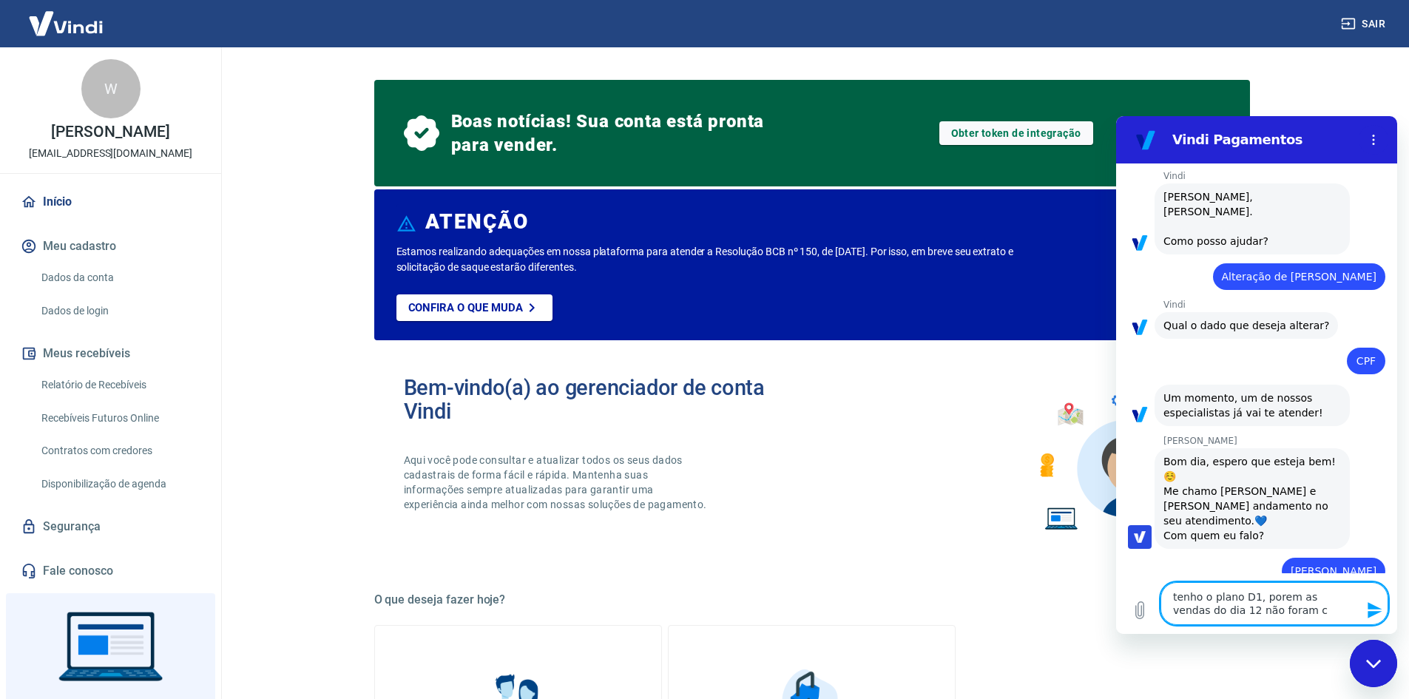
type textarea "tenho o plano D1, porem as vendas do dia 12 não foram cr"
type textarea "x"
type textarea "tenho o plano D1, porem as vendas do dia 12 não foram cre"
type textarea "x"
type textarea "tenho o plano D1, porem as vendas do dia 12 não foram cred"
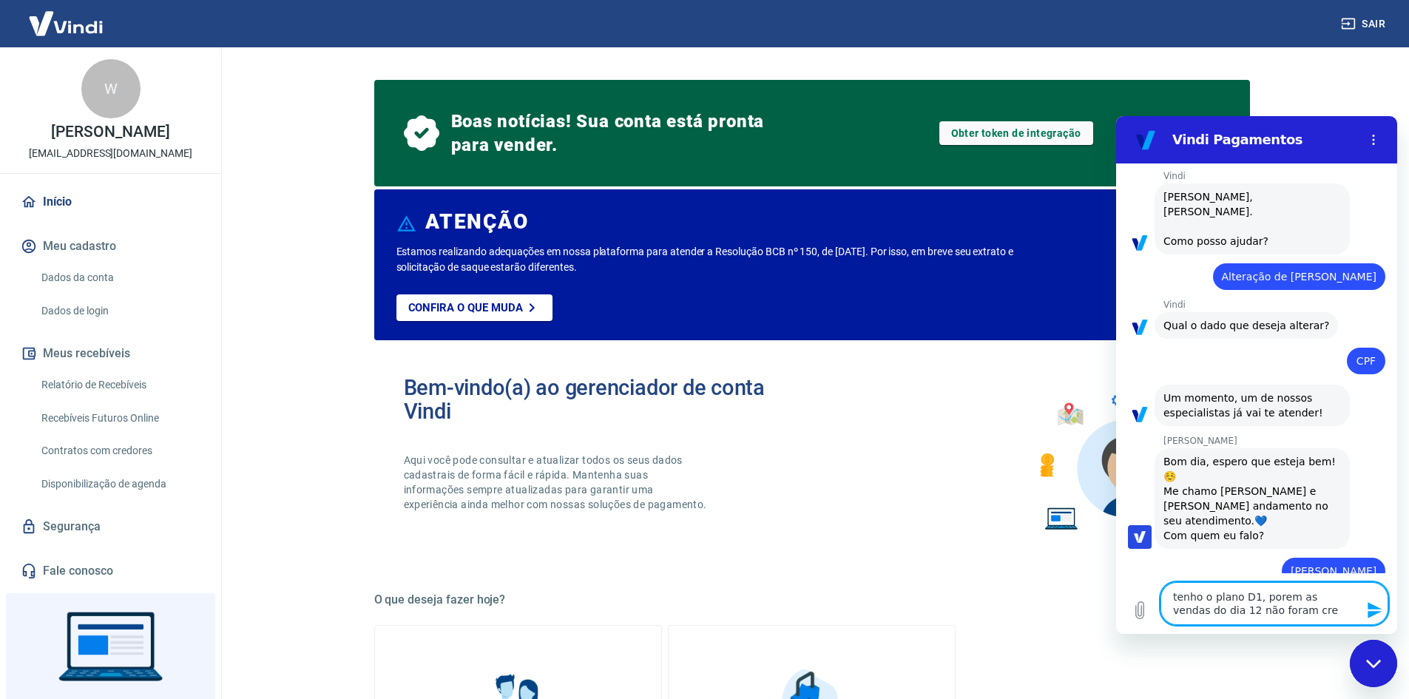
type textarea "x"
type textarea "tenho o plano D1, porem as vendas do dia 12 não foram credi"
type textarea "x"
type textarea "tenho o plano D1, porem as vendas do dia 12 não foram credit"
type textarea "x"
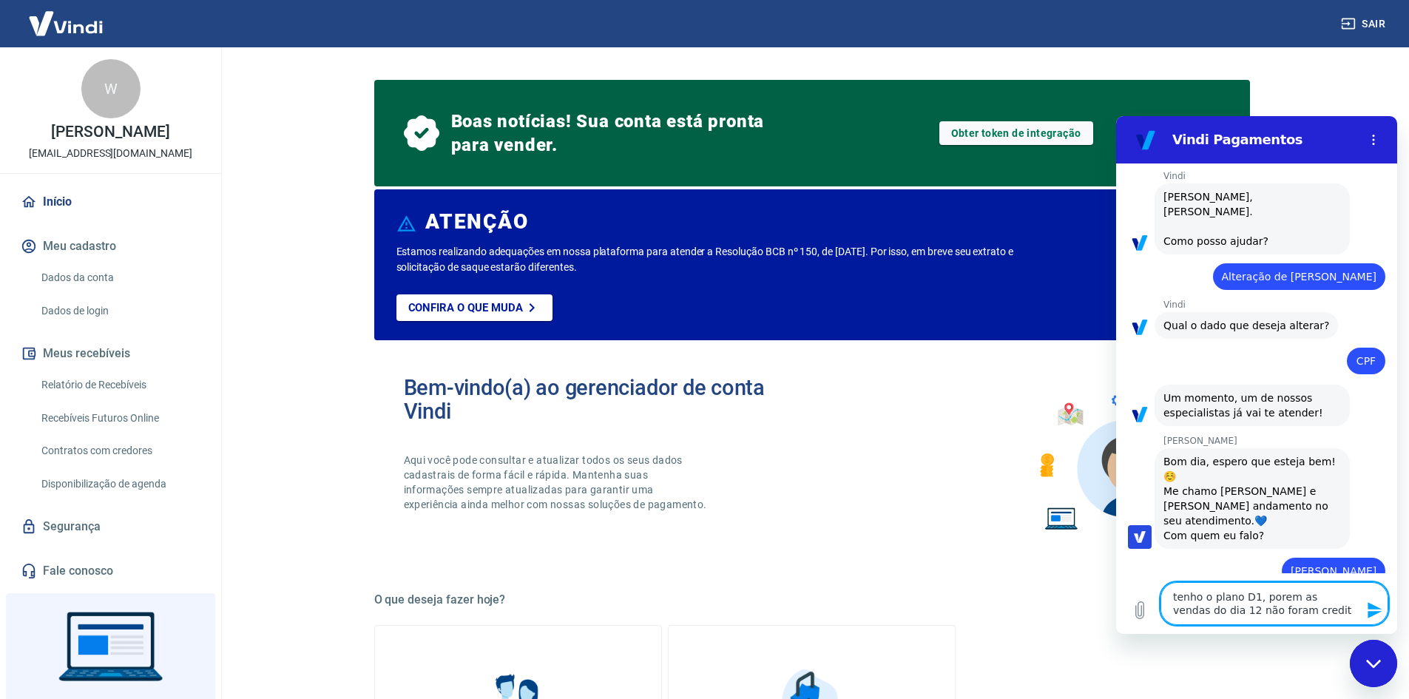
type textarea "tenho o plano D1, porem as vendas do dia 12 não foram credita"
type textarea "x"
type textarea "tenho o plano D1, porem as vendas do dia 12 não foram creditad"
type textarea "x"
type textarea "tenho o plano D1, porem as vendas do dia 12 não foram creditada"
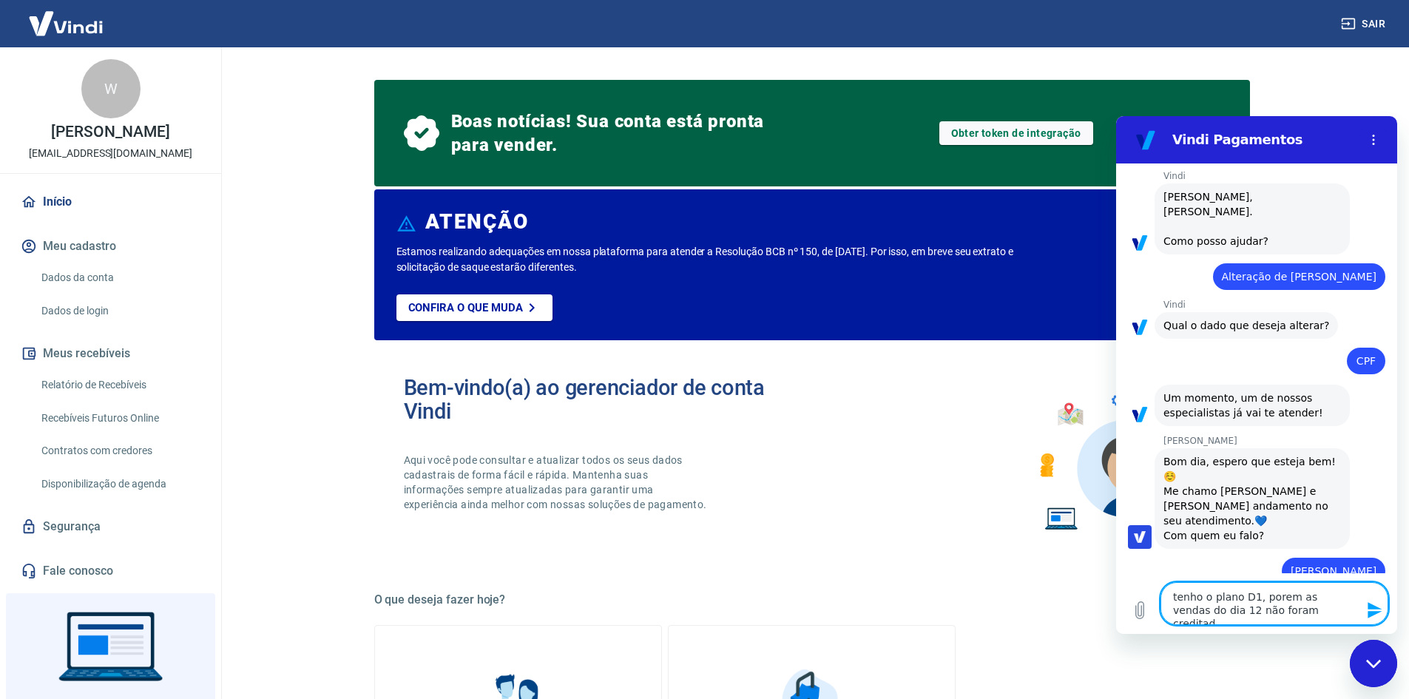
type textarea "x"
type textarea "tenho o plano D1, porem as vendas do dia 12 não foram creditadas"
type textarea "x"
type textarea "tenho o plano D1, porem as vendas do dia 12 não foram creditadas"
type textarea "x"
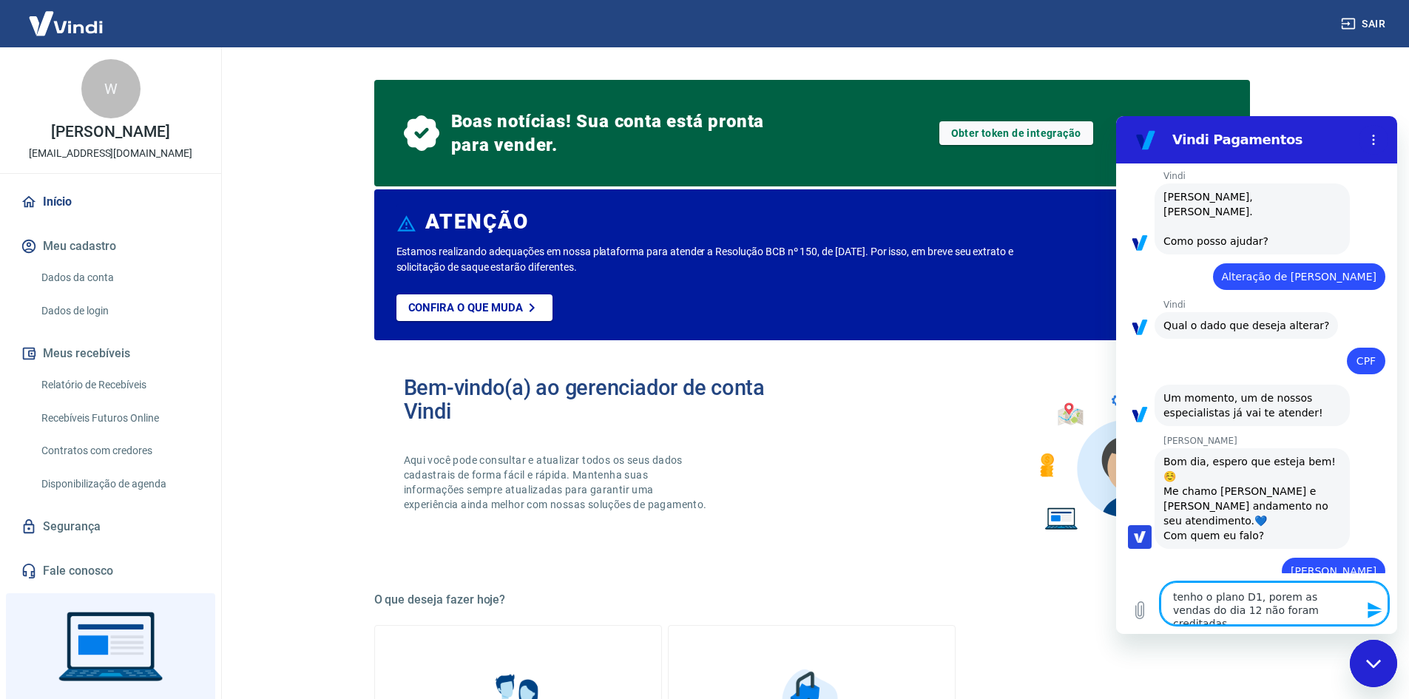
type textarea "tenho o plano D1, porem as vendas do dia 12 não foram creditadas a"
type textarea "x"
type textarea "tenho o plano D1, porem as vendas do dia 12 não foram creditadas ai"
type textarea "x"
type textarea "tenho o plano D1, porem as vendas do dia 12 não foram creditadas ain"
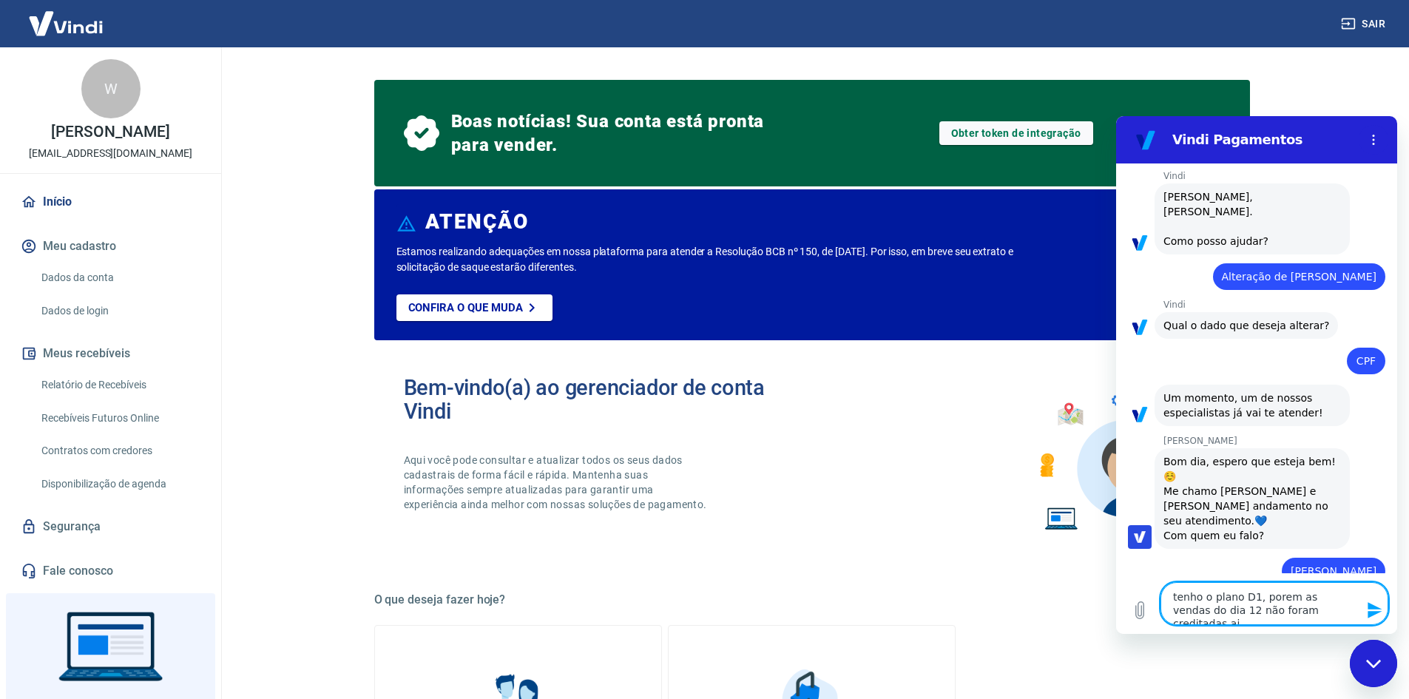
type textarea "x"
type textarea "tenho o plano D1, porem as vendas do dia 12 não foram creditadas aind"
type textarea "x"
type textarea "tenho o plano D1, porem as vendas do dia 12 não foram creditadas ainda"
type textarea "x"
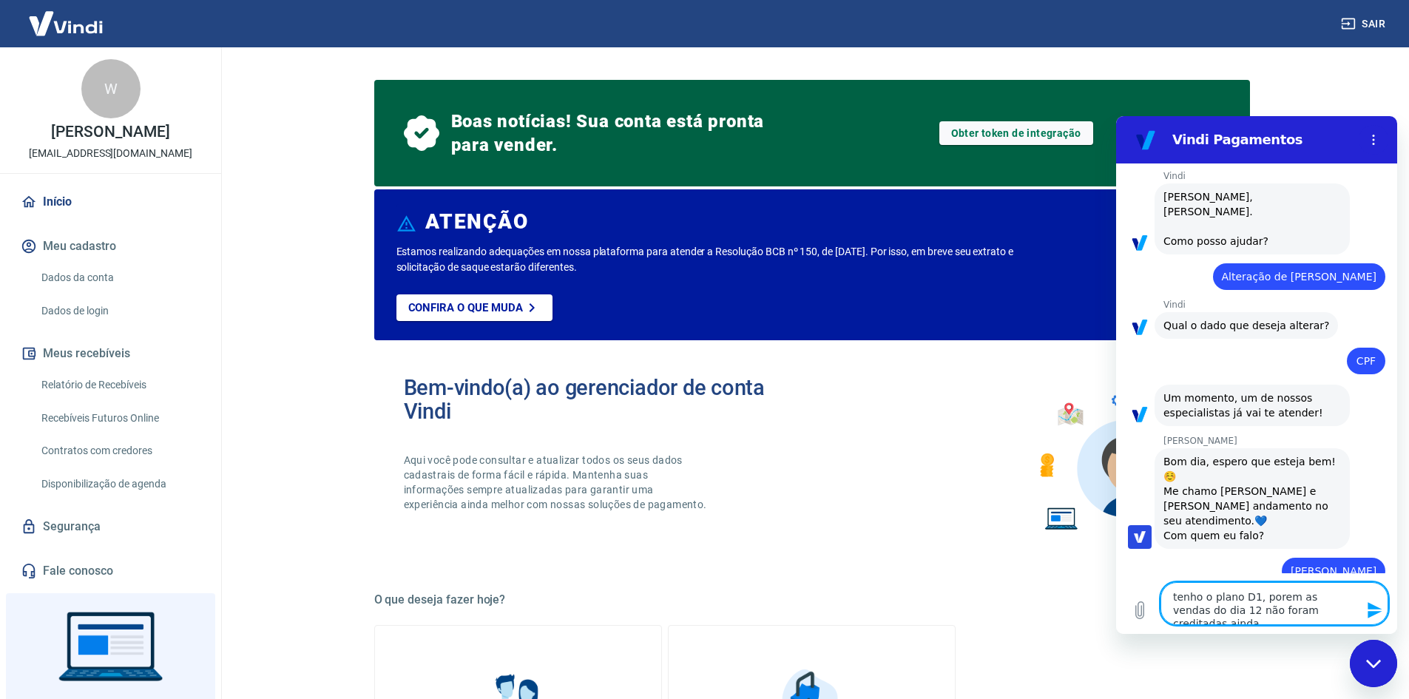
type textarea "tenho o plano D1, porem as vendas do dia 12 não foram creditadas ainda"
type textarea "x"
type textarea "tenho o plano D1, porem as vendas do dia 12 não foram creditadas ainda n"
type textarea "x"
type textarea "tenho o plano D1, porem as vendas do dia 12 não foram creditadas ainda na"
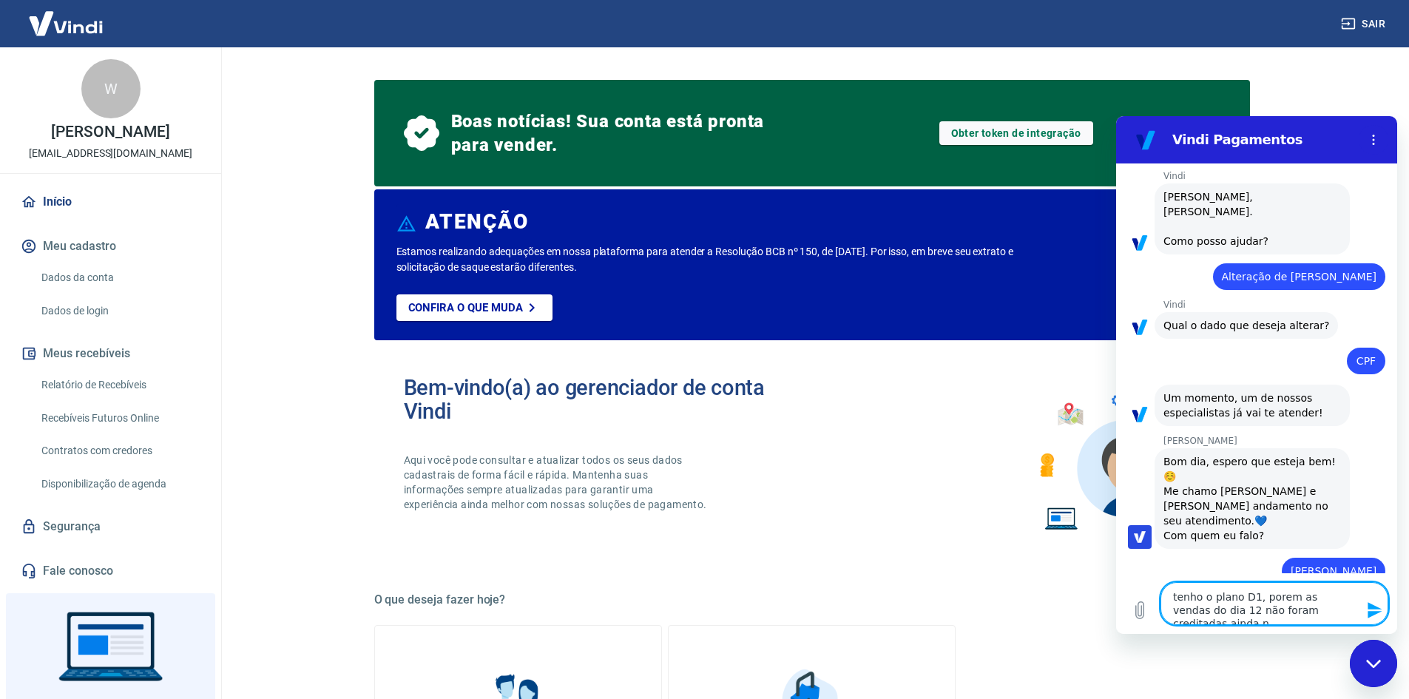
type textarea "x"
type textarea "tenho o plano D1, porem as vendas do dia 12 não foram creditadas ainda na"
type textarea "x"
type textarea "tenho o plano D1, porem as vendas do dia 12 não foram creditadas ainda na c"
type textarea "x"
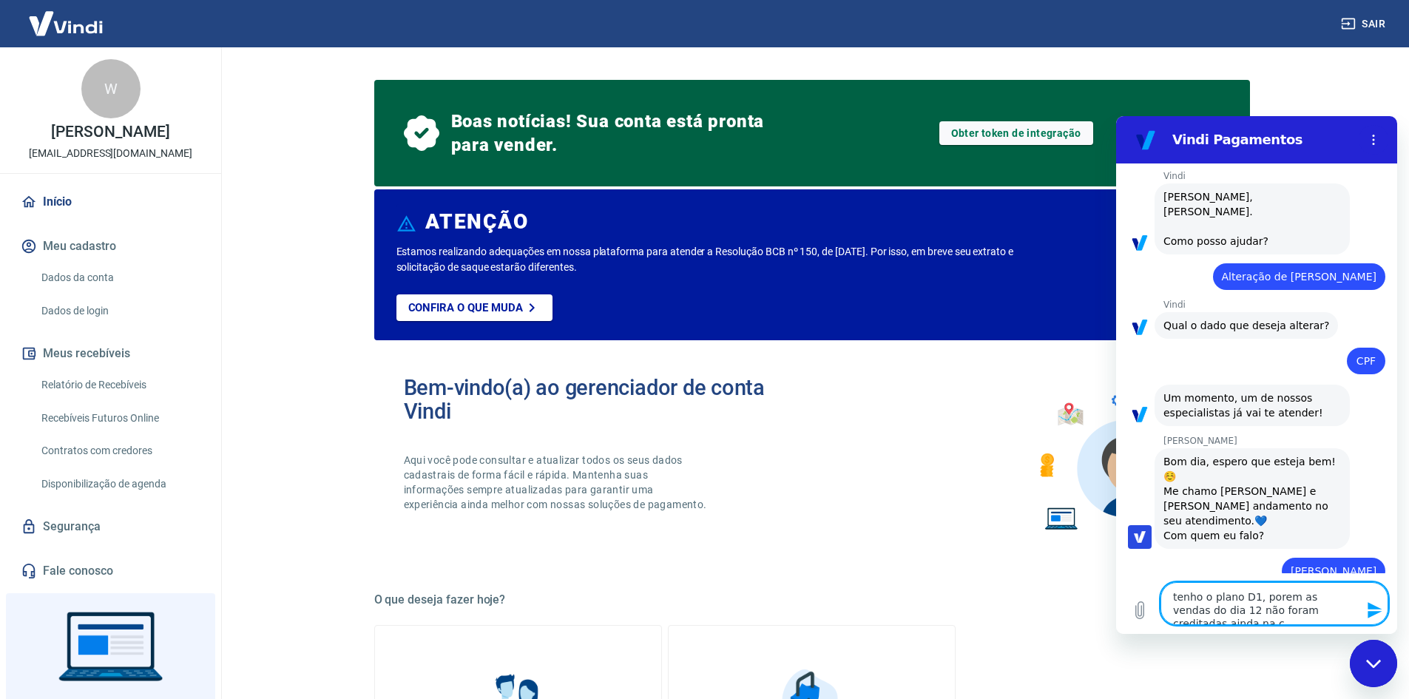
type textarea "tenho o plano D1, porem as vendas do dia 12 não foram creditadas ainda na co"
type textarea "x"
type textarea "tenho o plano D1, porem as vendas do dia 12 não foram creditadas ainda na con"
type textarea "x"
type textarea "tenho o plano D1, porem as vendas do dia 12 não foram creditadas ainda na cont"
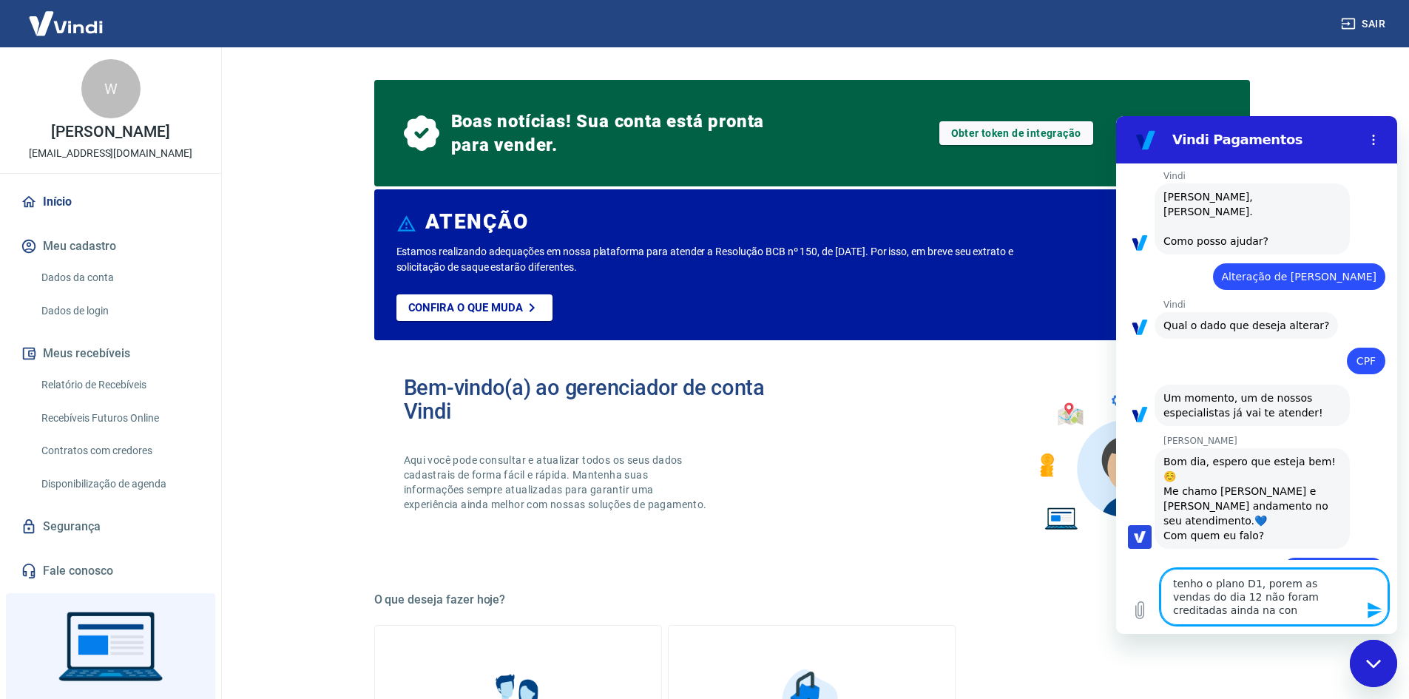
type textarea "x"
type textarea "tenho o plano D1, porem as vendas do dia 12 não foram creditadas ainda na conta"
type textarea "x"
type textarea "tenho o plano D1, porem as vendas do dia 12 não foram creditadas ainda na conta."
type textarea "x"
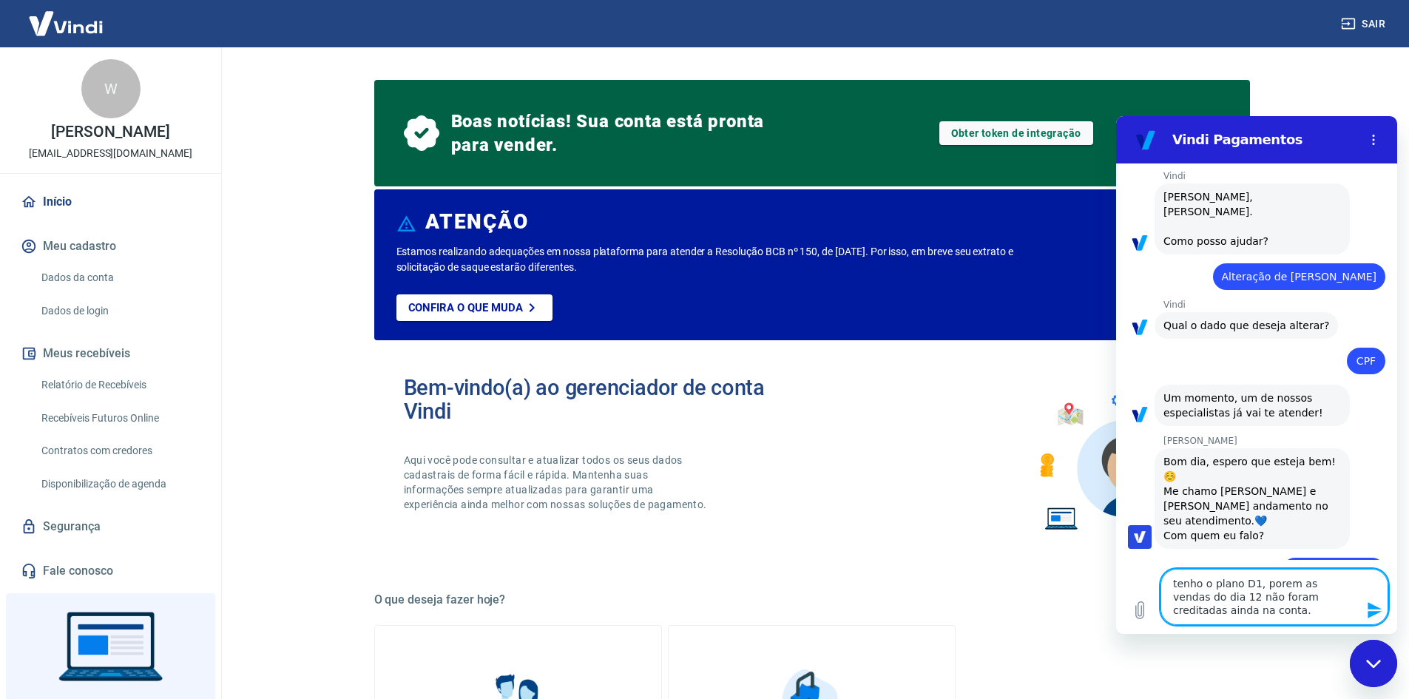
type textarea "tenho o plano D1, porem as vendas do dia 12 não foram creditadas ainda na conta…"
type textarea "x"
type textarea "tenho o plano D1, porem as vendas do dia 12 não foram creditadas ainda na conta…"
type textarea "x"
type textarea "tenho o plano D1, porem as vendas do dia 12 não foram creditadas ainda na conta…"
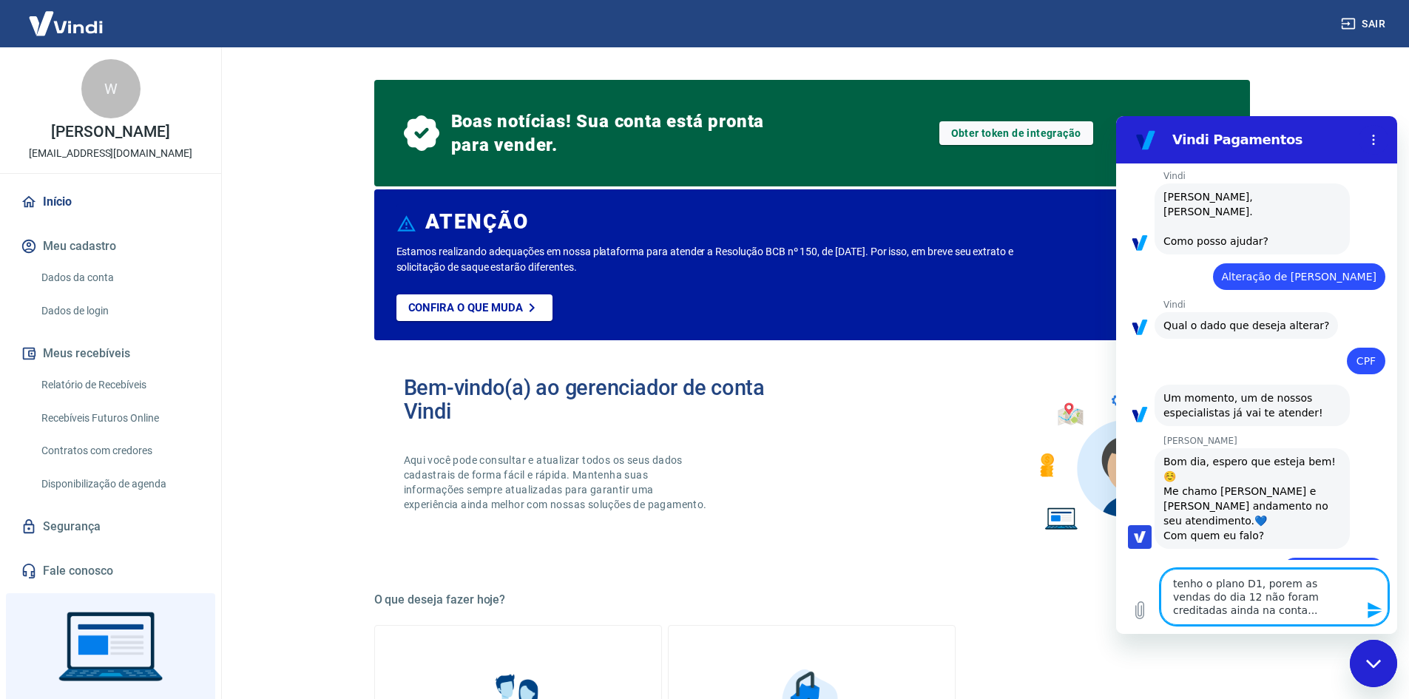
type textarea "x"
type textarea "tenho o plano D1, porem as vendas do dia 12 não foram creditadas ainda na conta…"
type textarea "x"
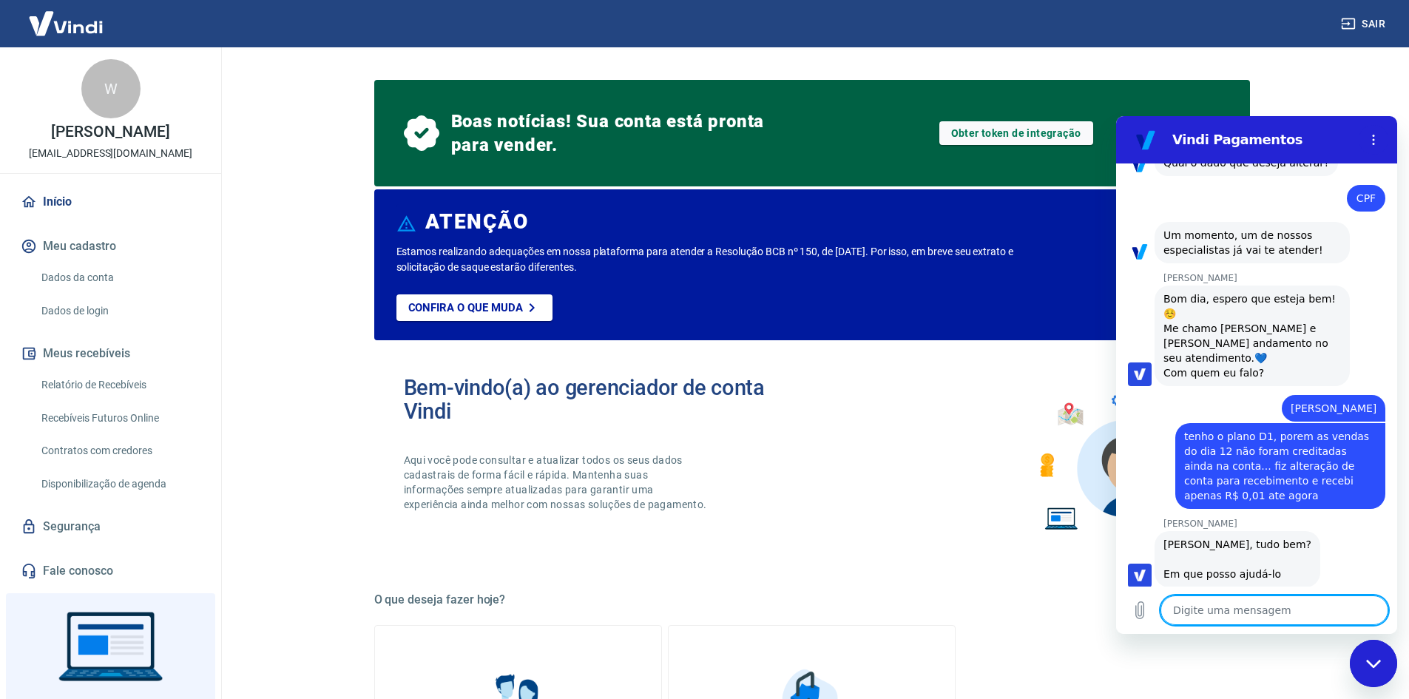
scroll to position [224, 0]
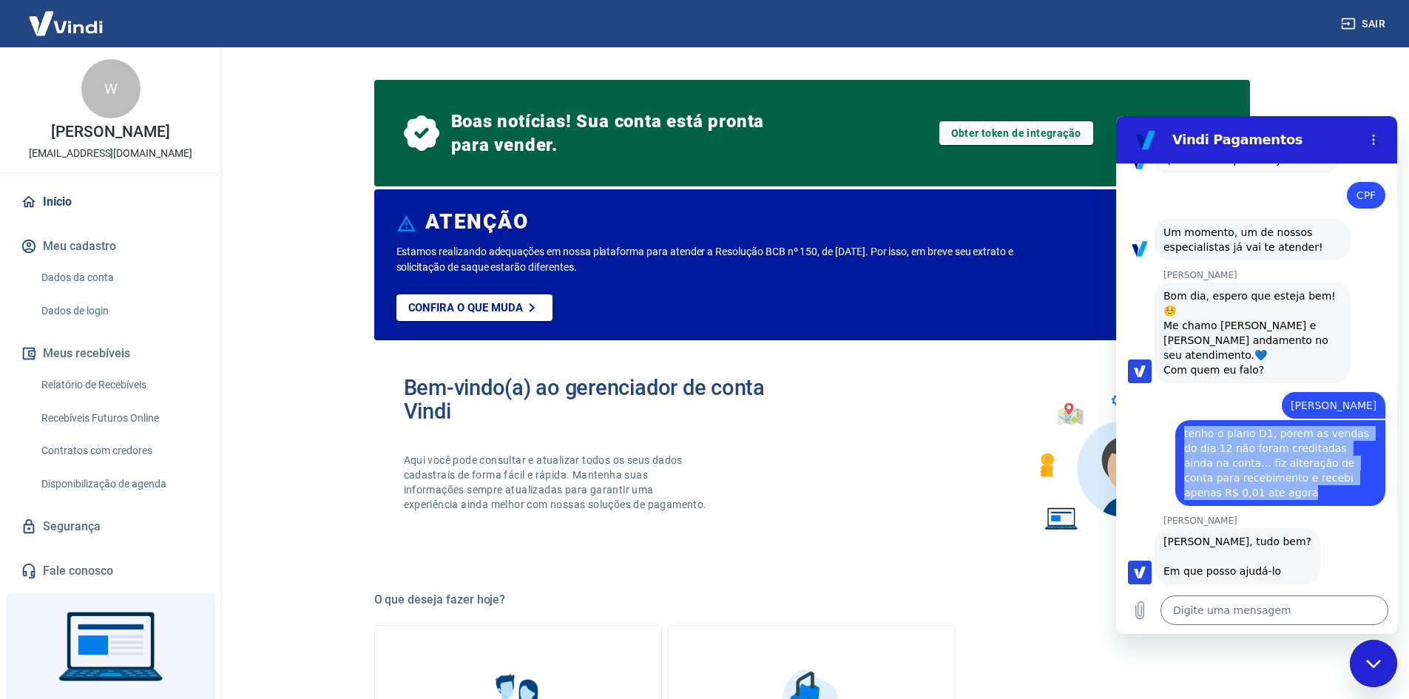
drag, startPoint x: 1185, startPoint y: 415, endPoint x: 1373, endPoint y: 487, distance: 201.1
click at [1373, 487] on div "diz: tenho o plano D1, porem as vendas do dia 12 não foram creditadas ainda na …" at bounding box center [1250, 462] width 269 height 87
copy span "tenho o plano D1, porem as vendas do dia 12 não foram creditadas ainda na conta…"
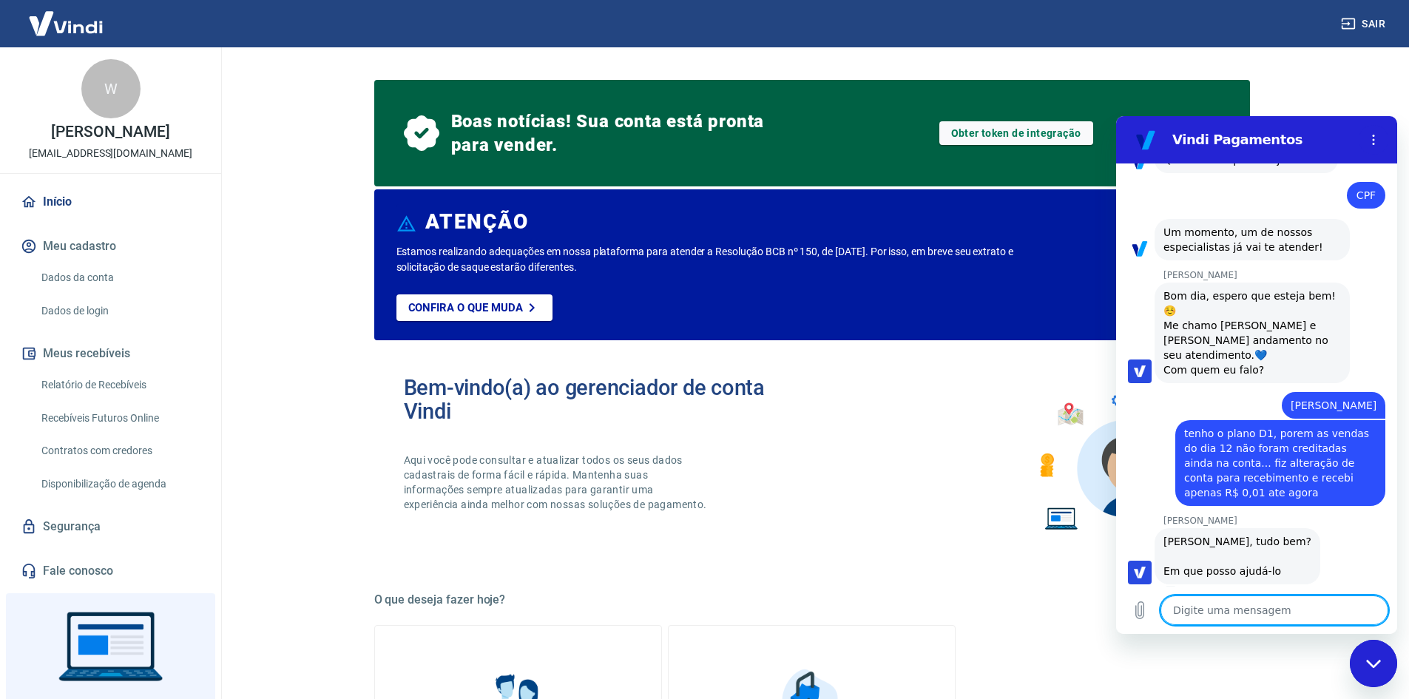
click at [1248, 612] on textarea at bounding box center [1274, 610] width 228 height 30
paste textarea "tenho o plano D1, porem as vendas do dia 12 não foram creditadas ainda na conta…"
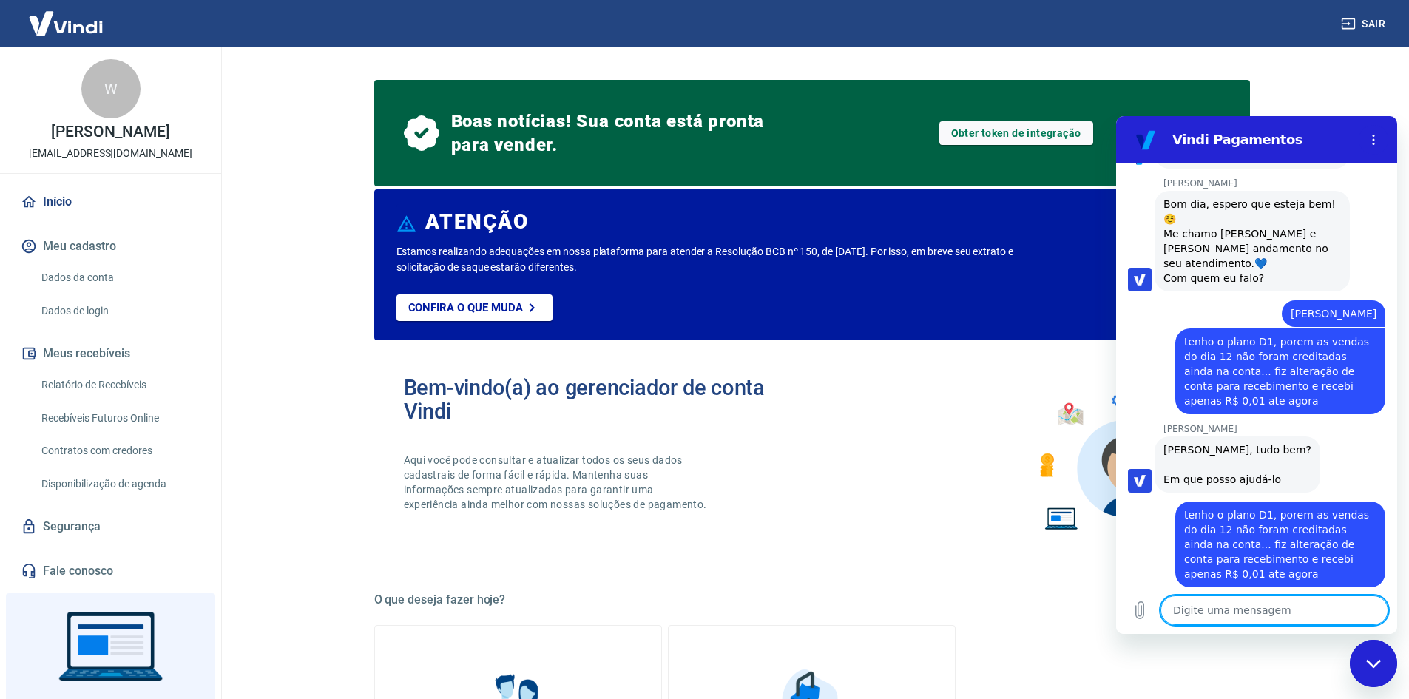
scroll to position [319, 0]
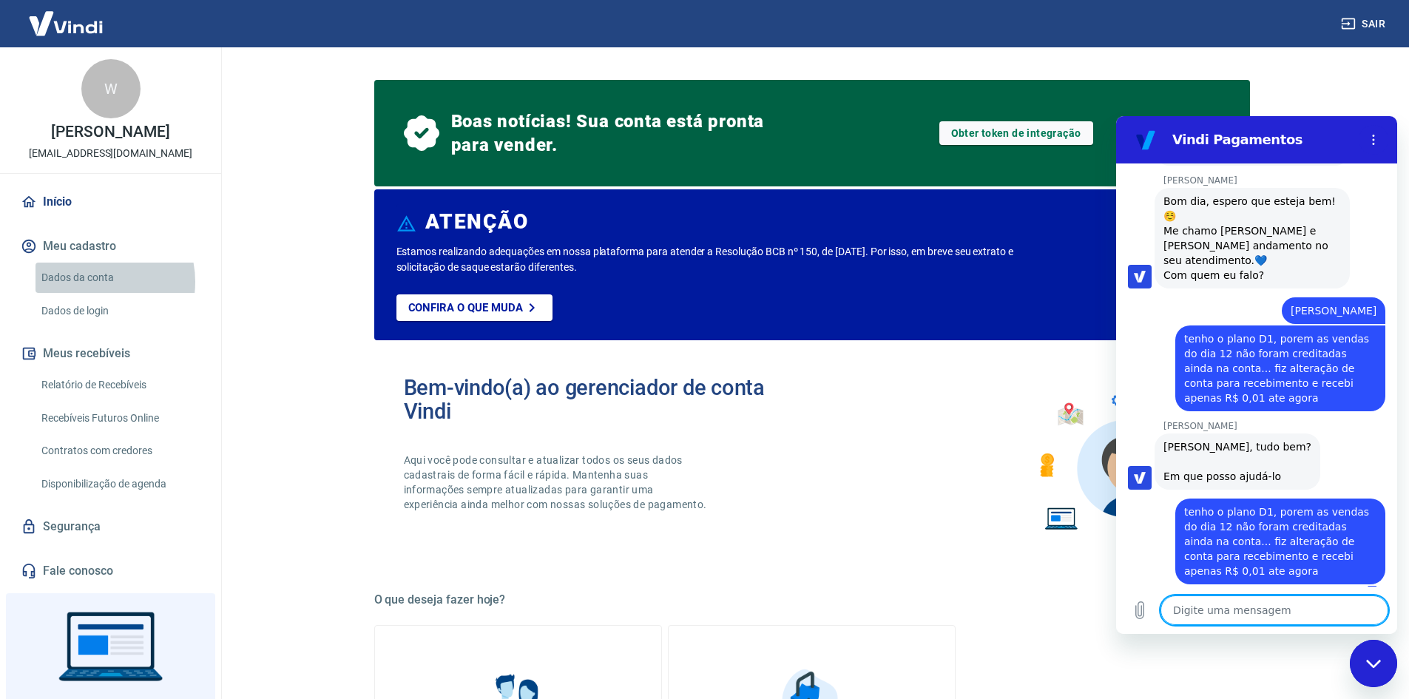
click at [93, 282] on link "Dados da conta" at bounding box center [119, 278] width 168 height 30
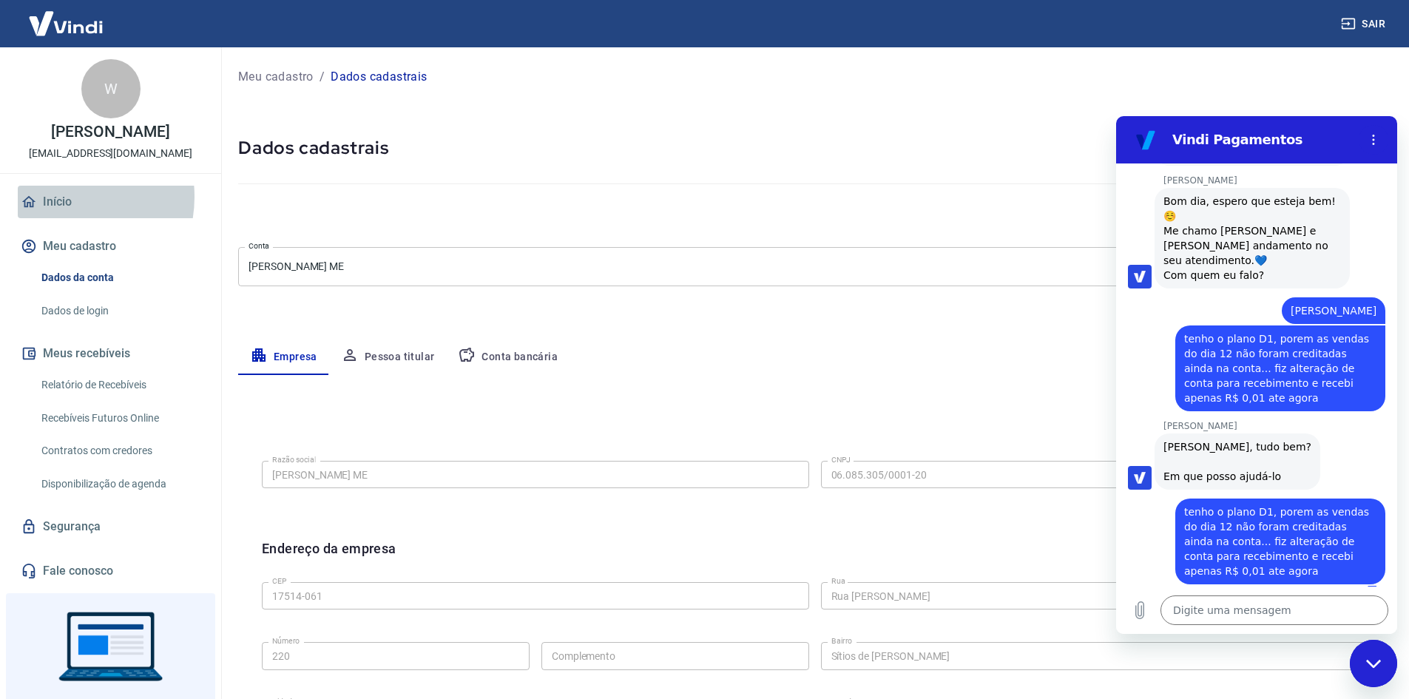
click at [60, 197] on link "Início" at bounding box center [111, 202] width 186 height 33
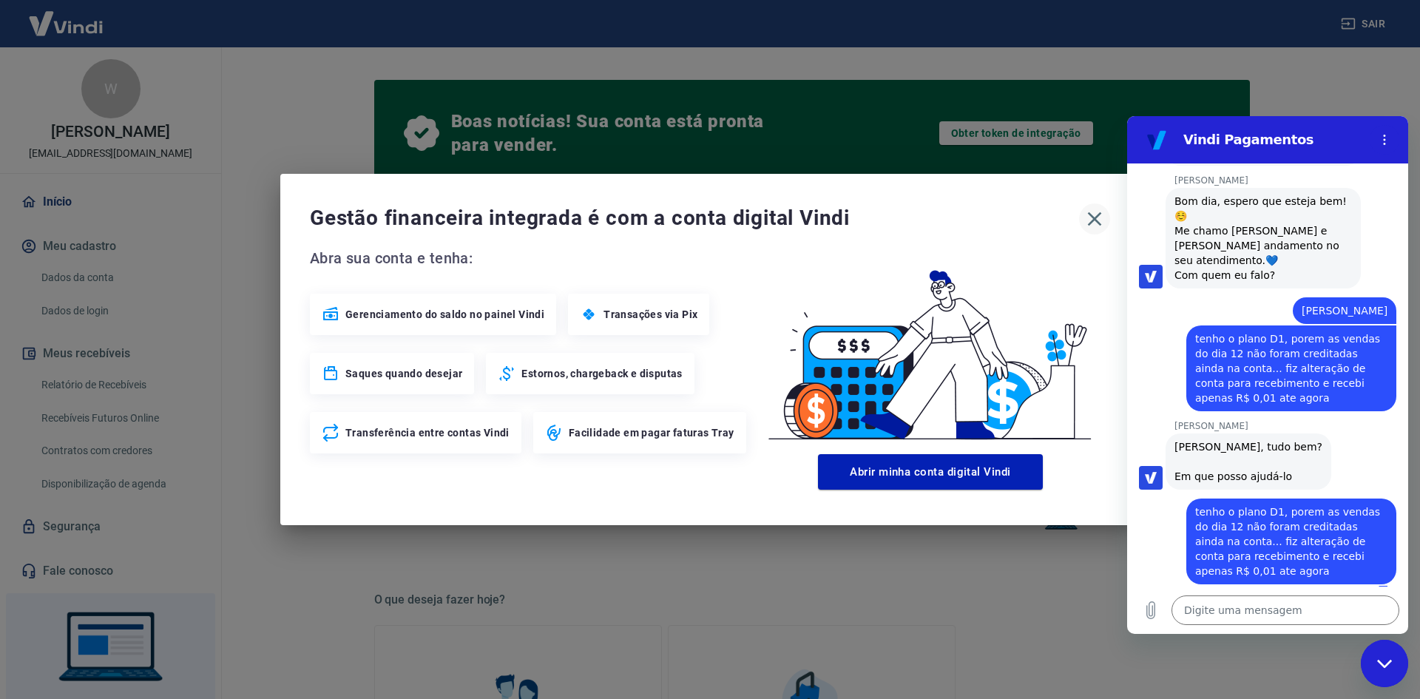
click at [1095, 223] on icon "button" at bounding box center [1095, 219] width 24 height 24
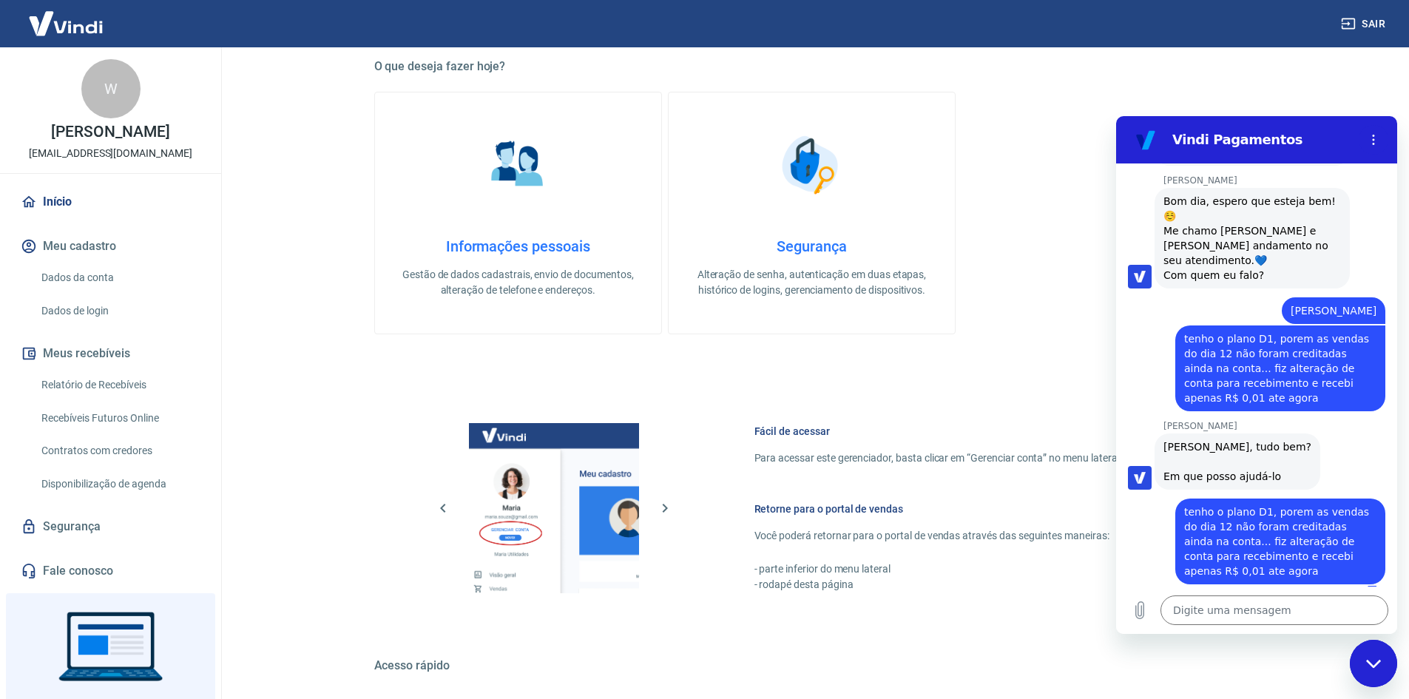
scroll to position [717, 0]
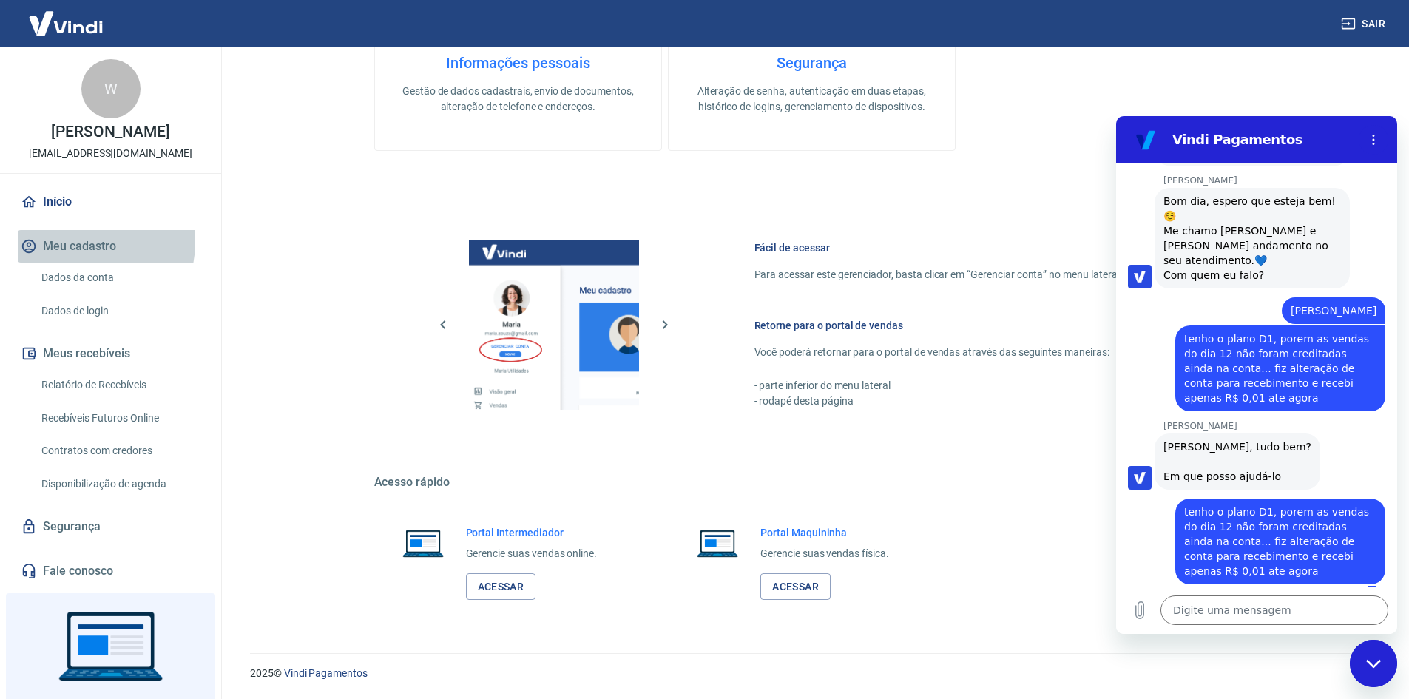
click at [88, 243] on button "Meu cadastro" at bounding box center [111, 246] width 186 height 33
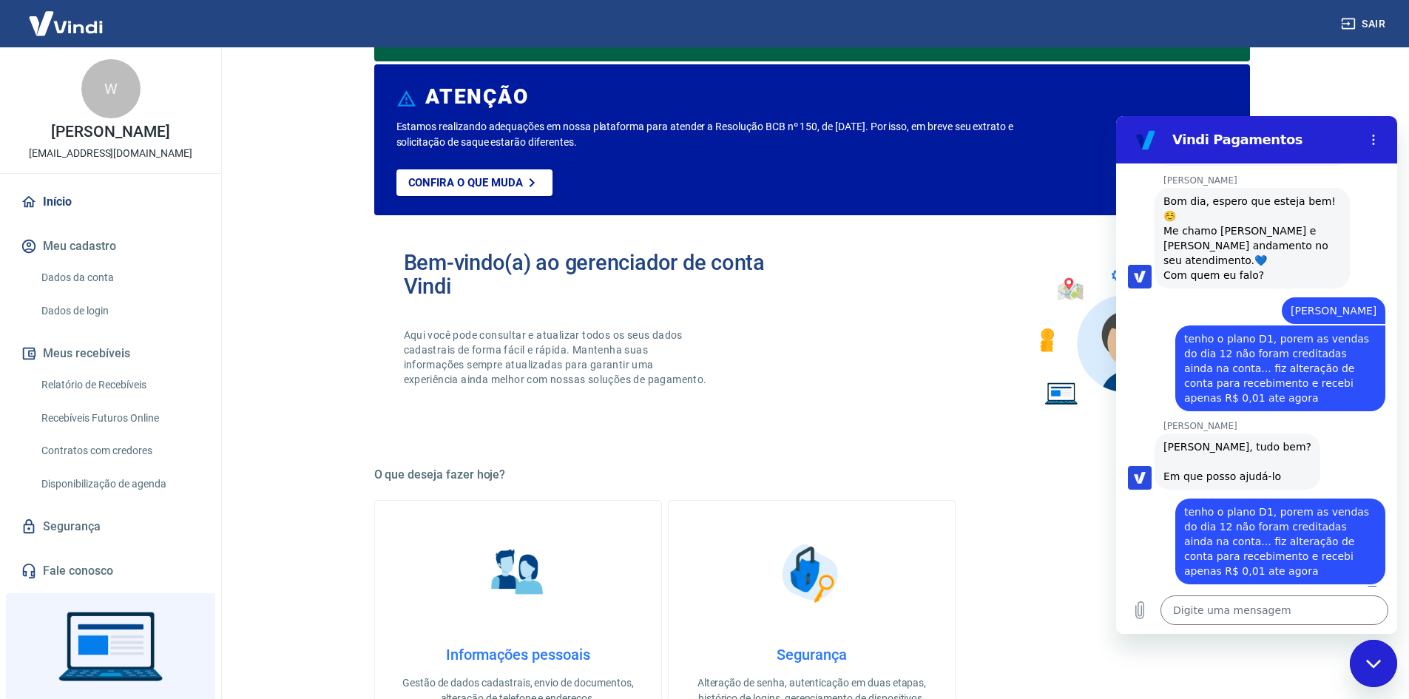
scroll to position [0, 0]
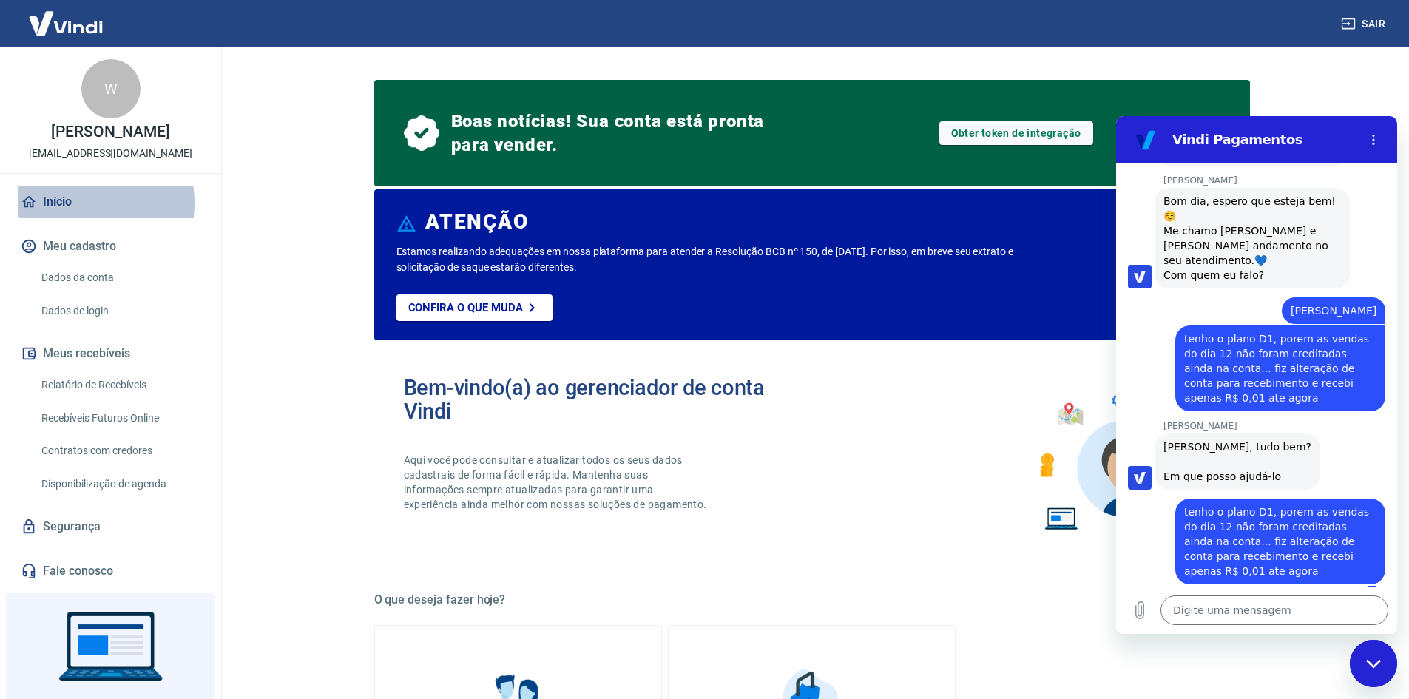
click at [69, 203] on link "Início" at bounding box center [111, 202] width 186 height 33
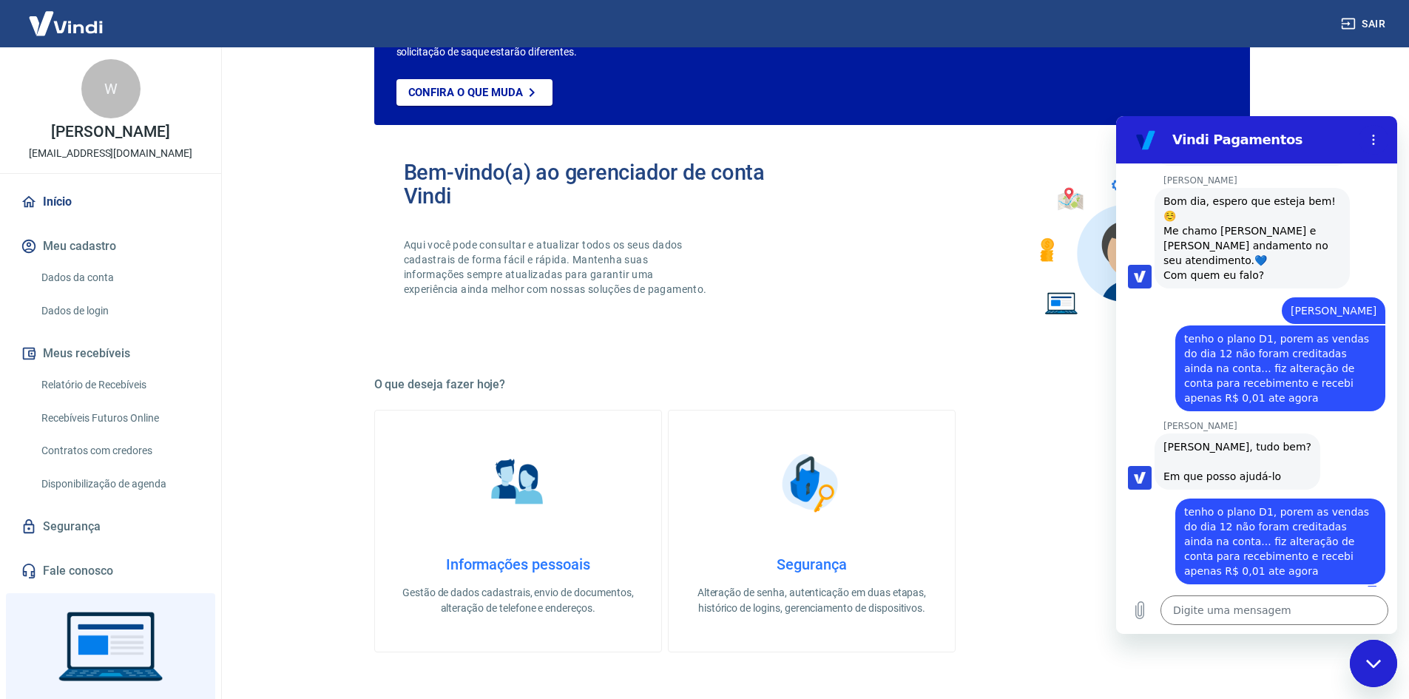
scroll to position [222, 0]
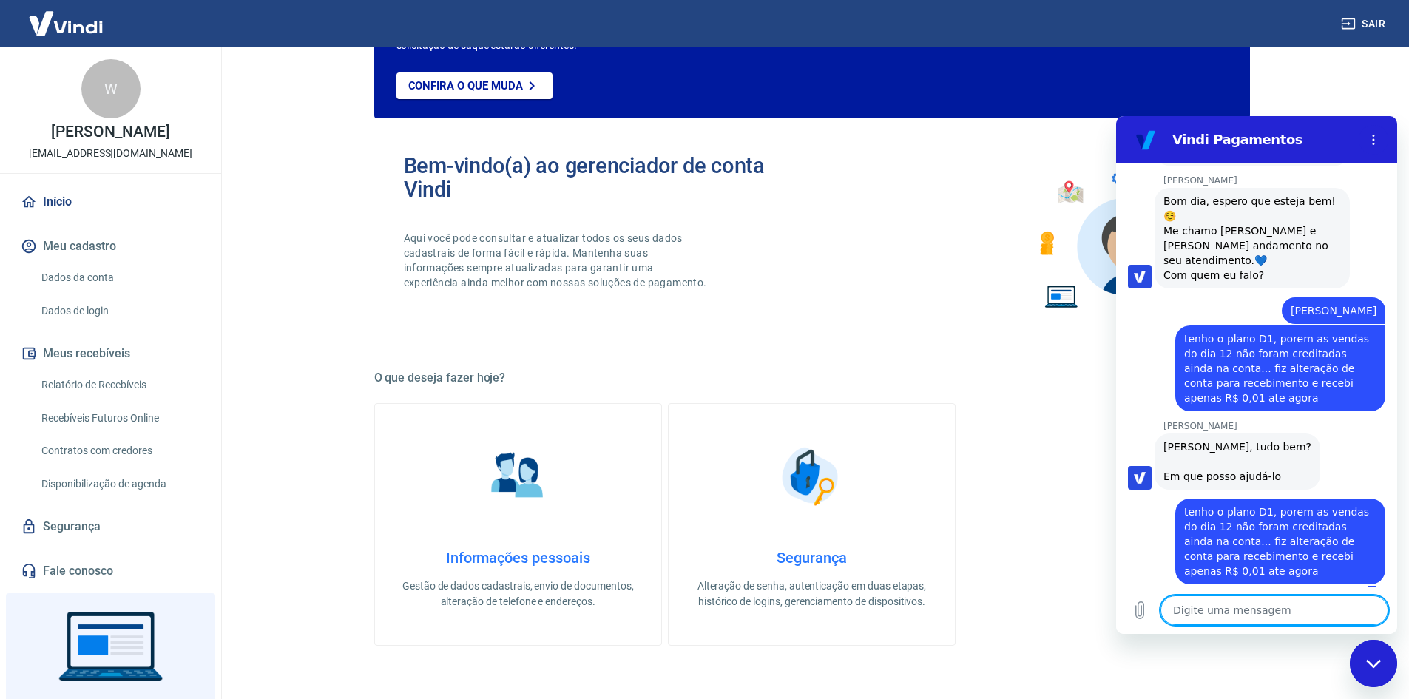
click at [1260, 606] on textarea at bounding box center [1274, 610] width 228 height 30
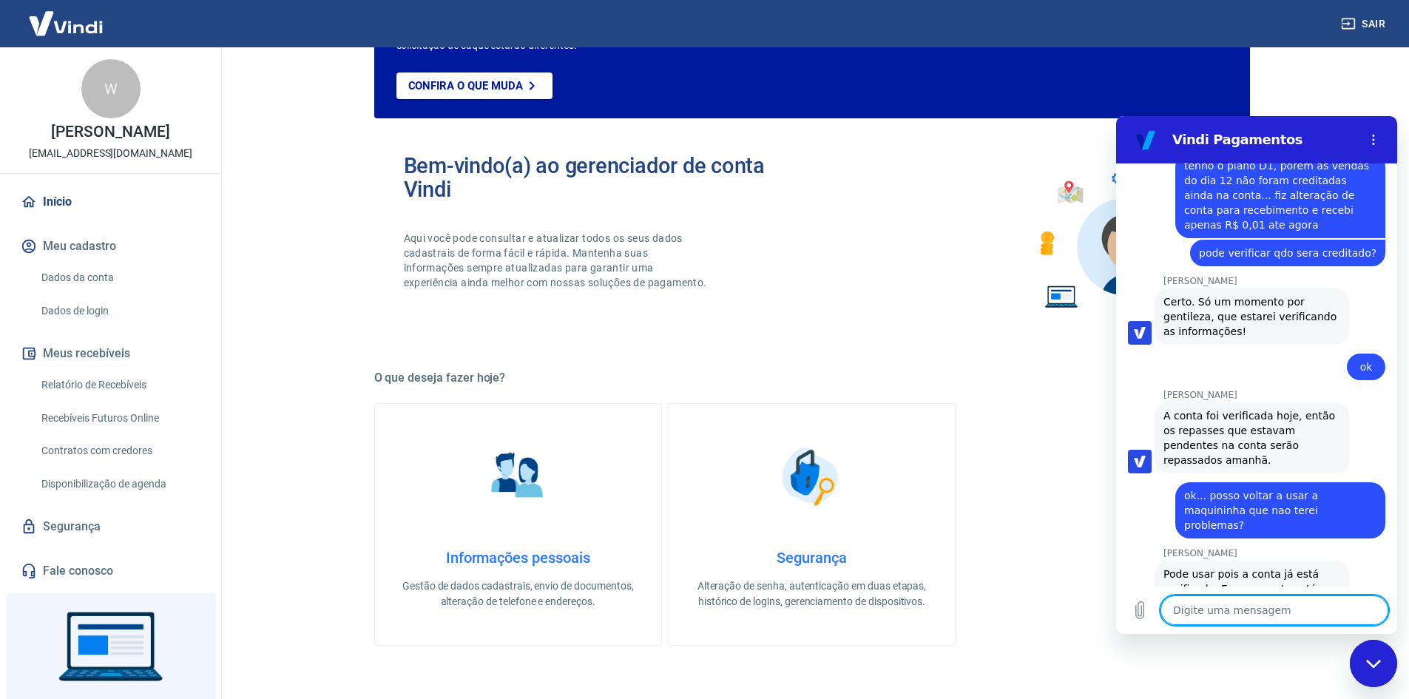
scroll to position [668, 0]
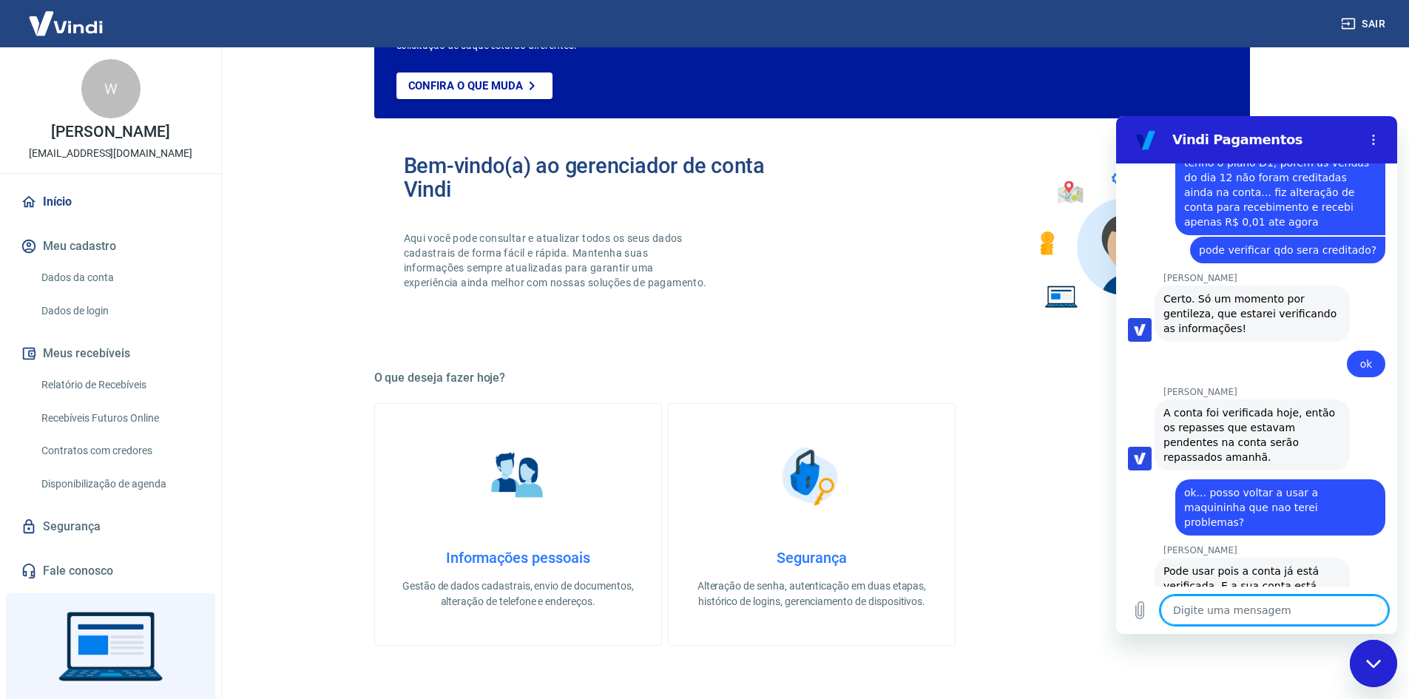
click at [1305, 612] on textarea at bounding box center [1274, 610] width 228 height 30
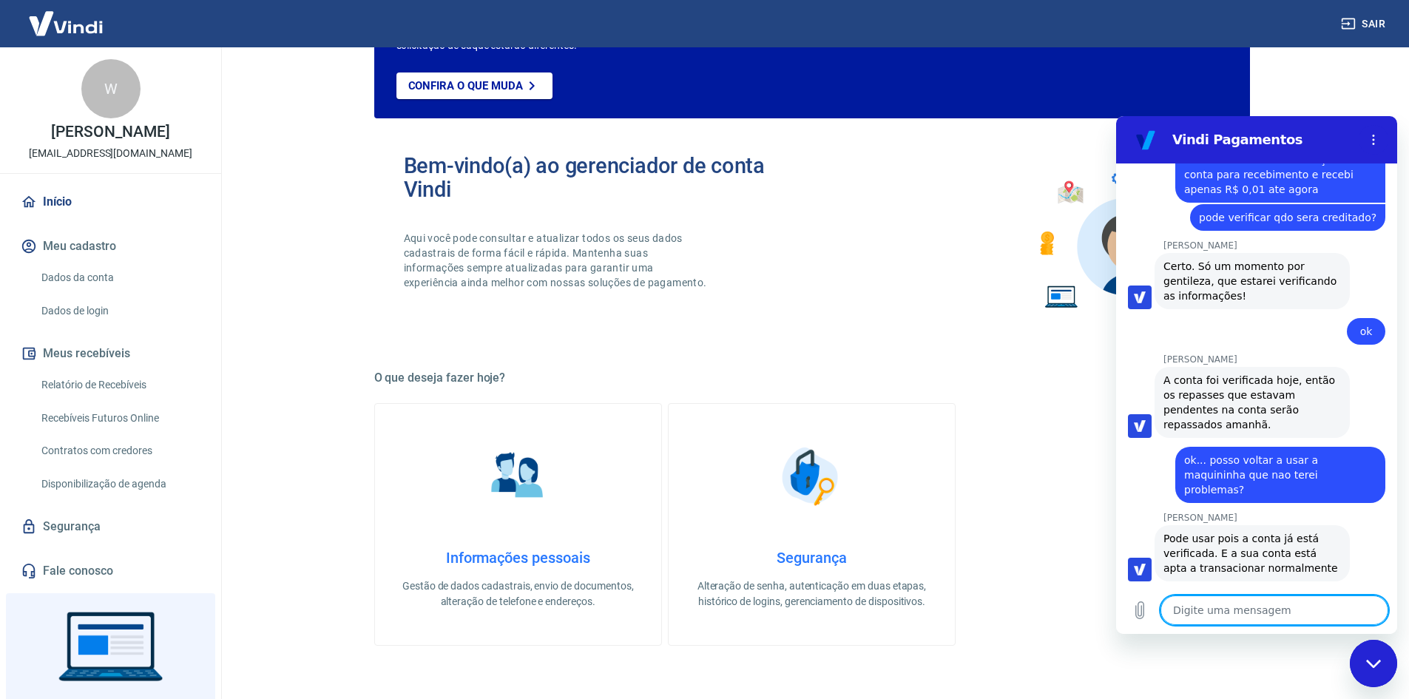
scroll to position [703, 0]
